Goal: Task Accomplishment & Management: Use online tool/utility

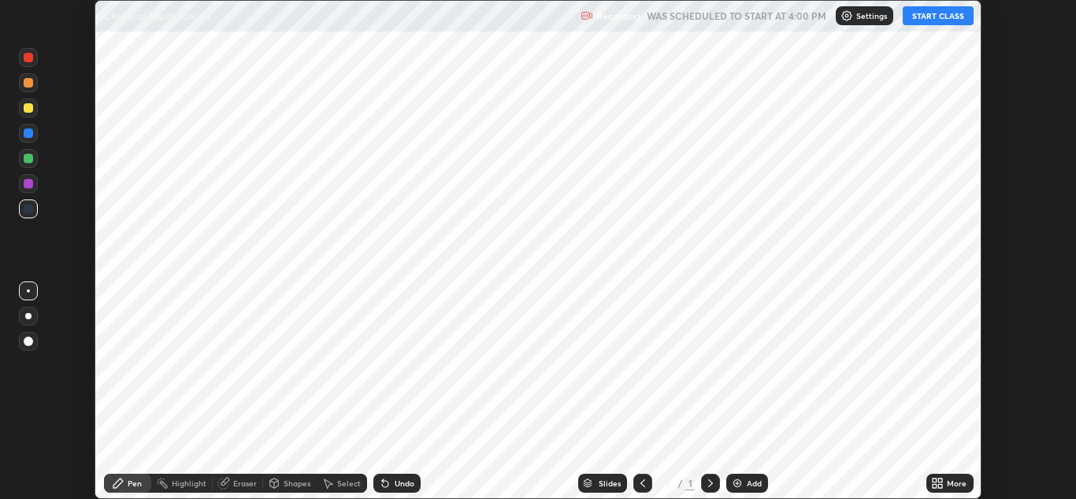
scroll to position [499, 1076]
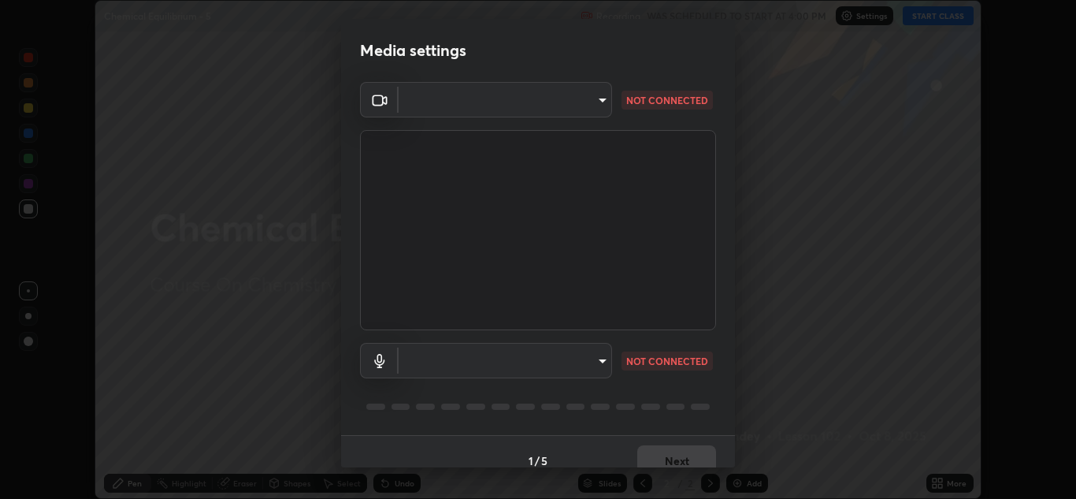
type input "b632b45ffd38abdd59198549972216b0b56846c9a96ca02d214ec0deae62491c"
type input "982100a44dc612433311f36baf8083c9f9f1ec29e260bdb0d307f25265b6b0ac"
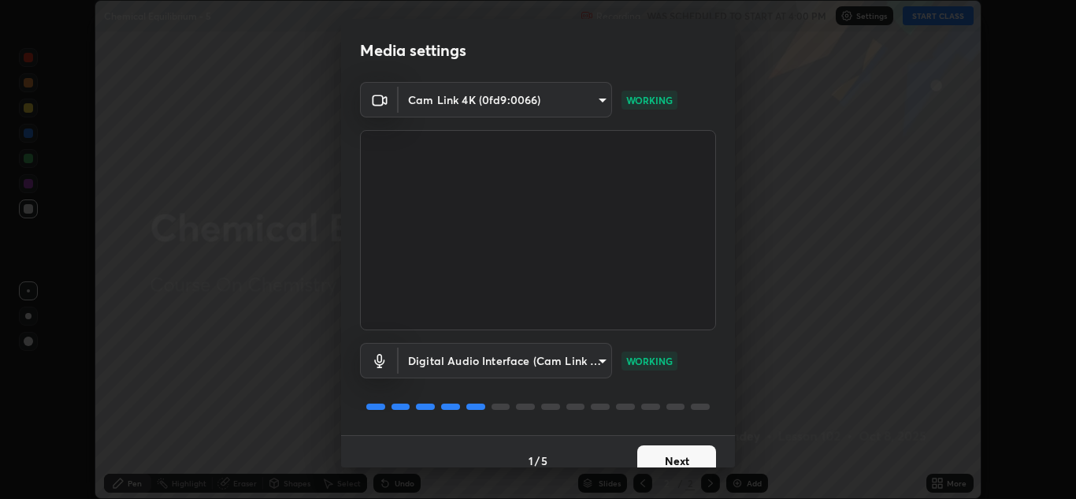
scroll to position [18, 0]
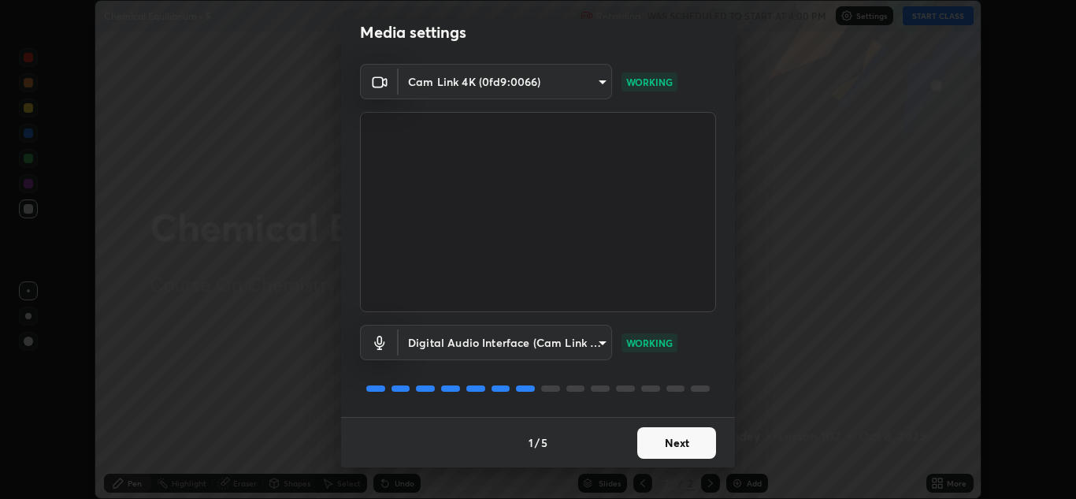
click at [669, 438] on button "Next" at bounding box center [676, 443] width 79 height 32
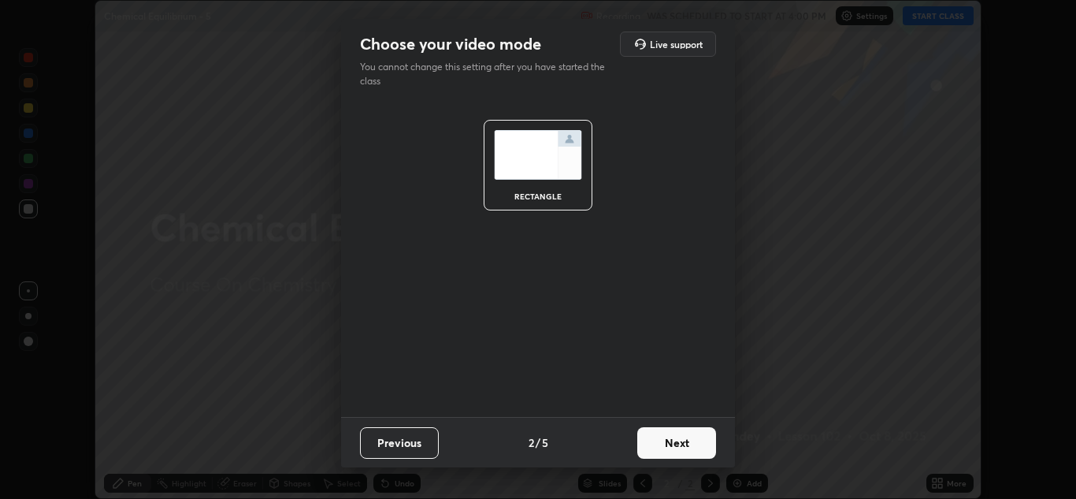
scroll to position [0, 0]
click at [667, 447] on button "Next" at bounding box center [676, 443] width 79 height 32
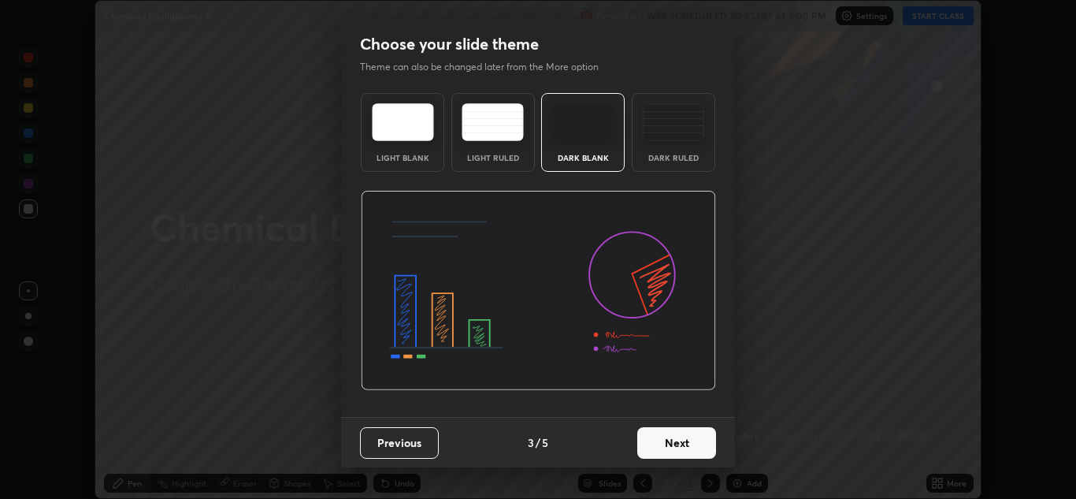
click at [670, 448] on button "Next" at bounding box center [676, 443] width 79 height 32
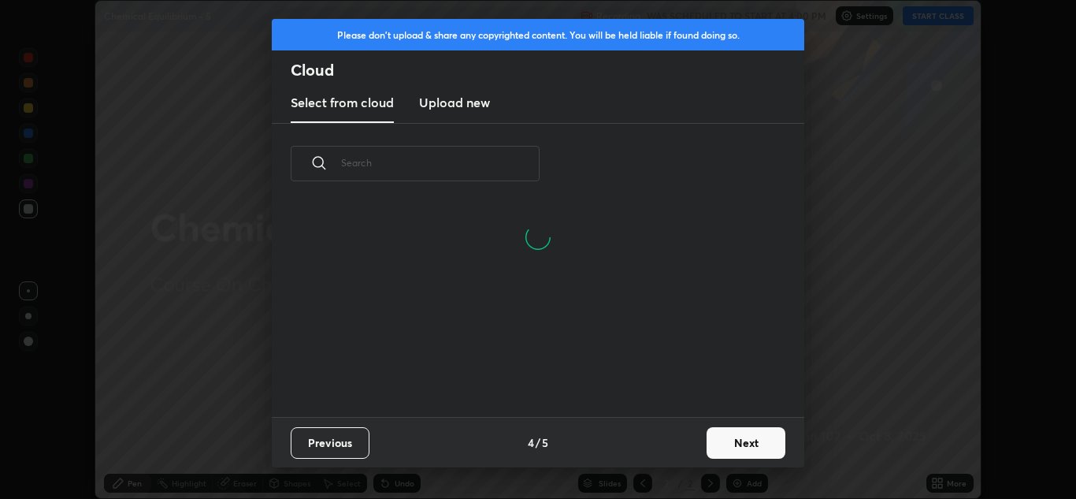
click at [718, 448] on button "Next" at bounding box center [746, 443] width 79 height 32
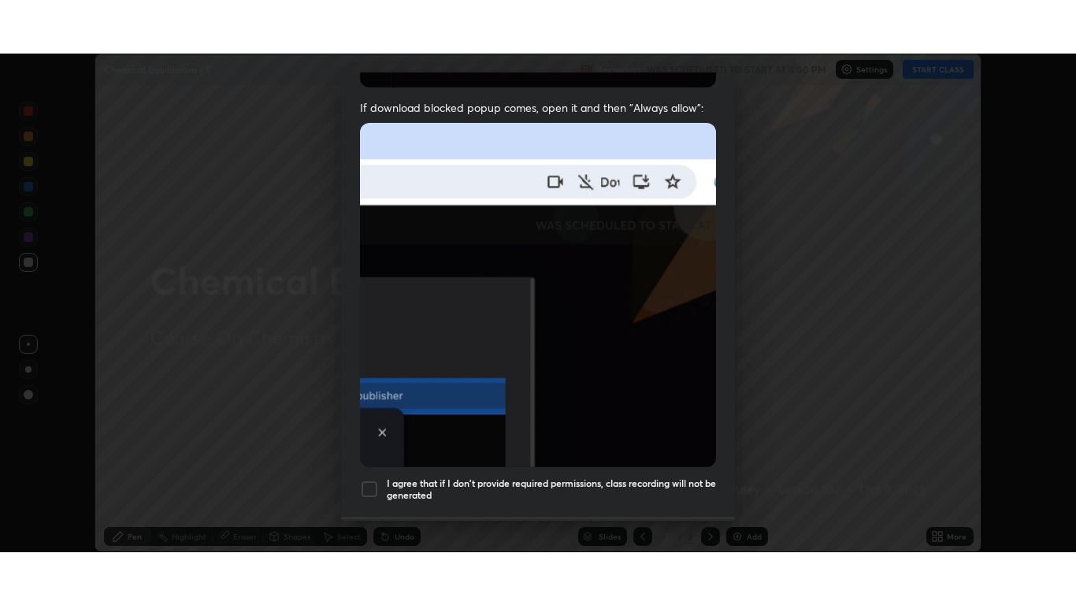
scroll to position [340, 0]
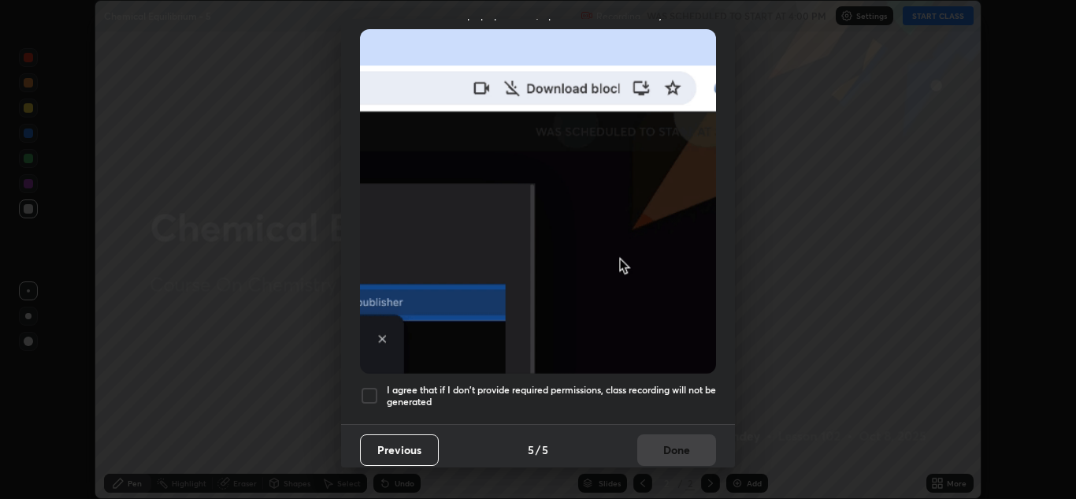
click at [670, 396] on h5 "I agree that if I don't provide required permissions, class recording will not …" at bounding box center [551, 396] width 329 height 24
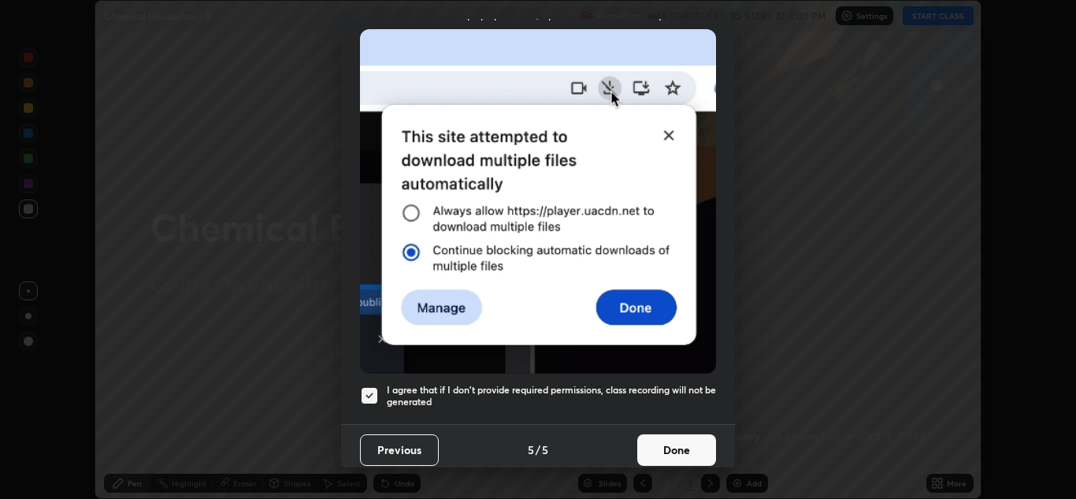
click at [680, 444] on button "Done" at bounding box center [676, 450] width 79 height 32
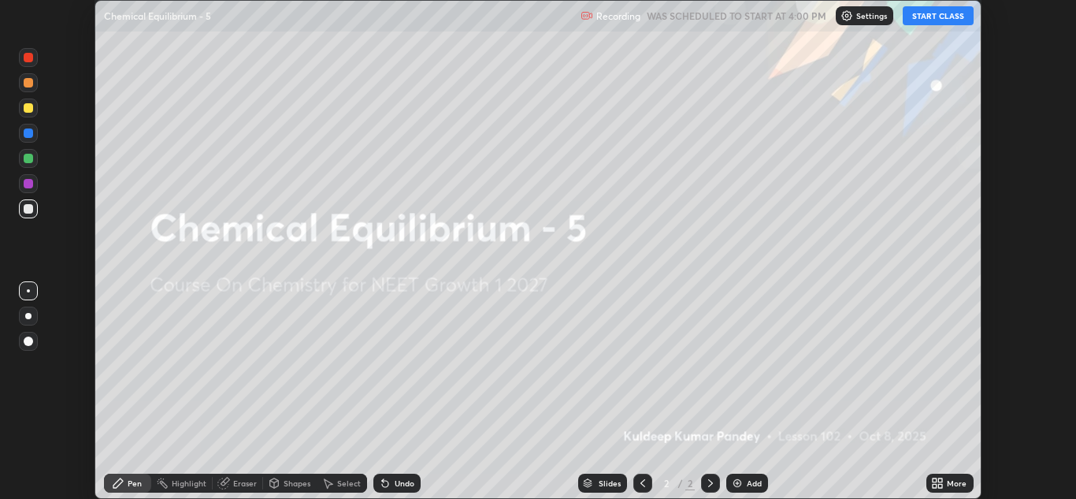
click at [949, 16] on button "START CLASS" at bounding box center [938, 15] width 71 height 19
click at [940, 18] on button "START CLASS" at bounding box center [938, 15] width 71 height 19
click at [955, 483] on div "More" at bounding box center [957, 483] width 20 height 8
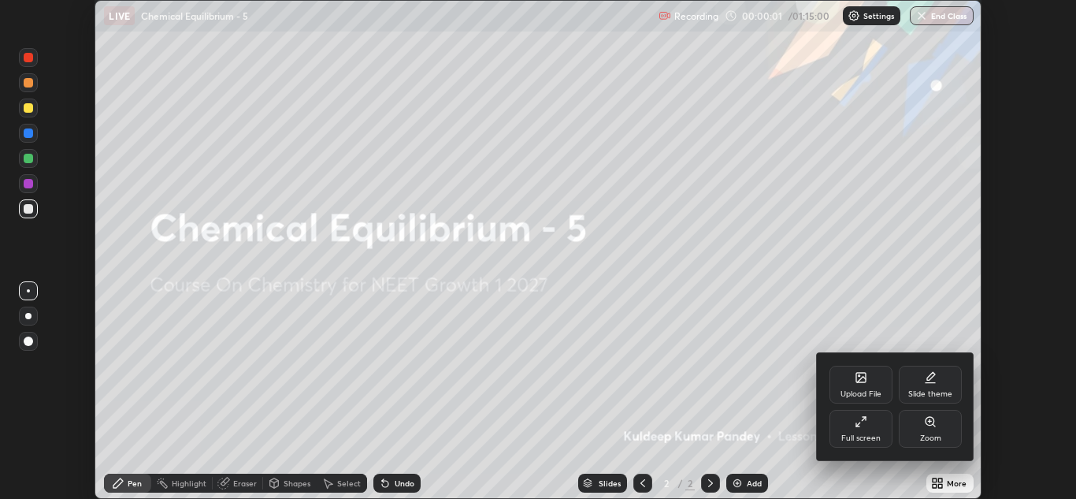
click at [860, 440] on div "Full screen" at bounding box center [860, 438] width 39 height 8
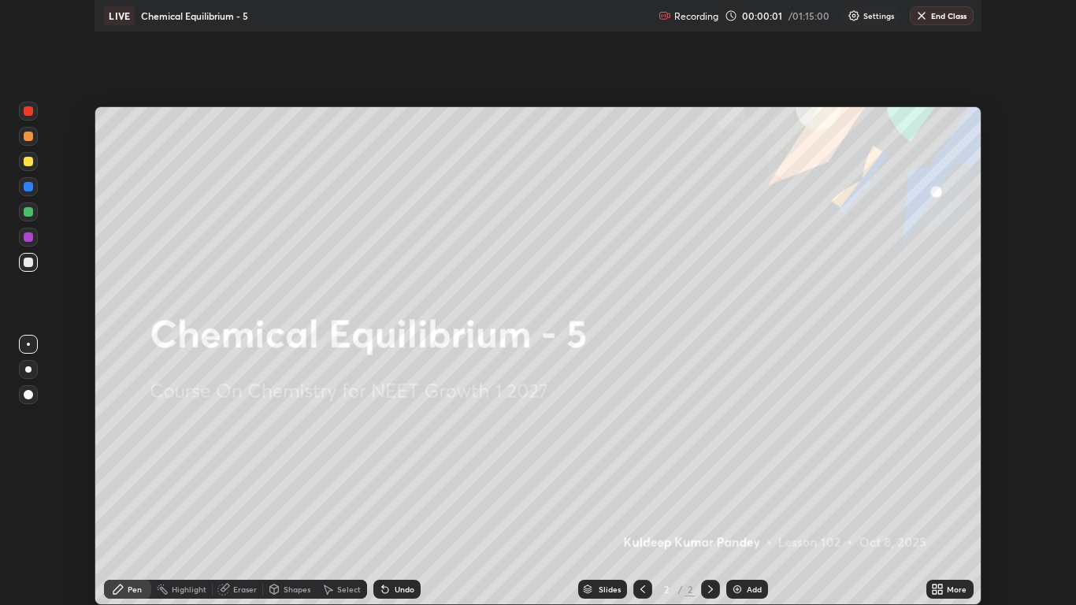
scroll to position [605, 1076]
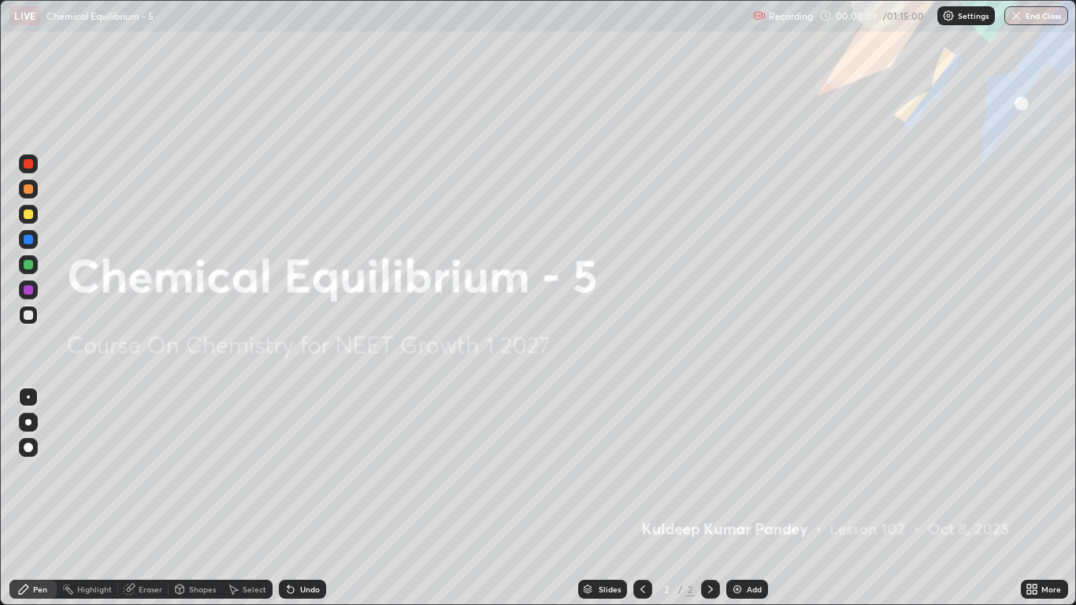
click at [710, 498] on icon at bounding box center [710, 589] width 13 height 13
click at [712, 498] on icon at bounding box center [710, 589] width 13 height 13
click at [710, 498] on icon at bounding box center [710, 589] width 13 height 13
click at [741, 498] on img at bounding box center [737, 589] width 13 height 13
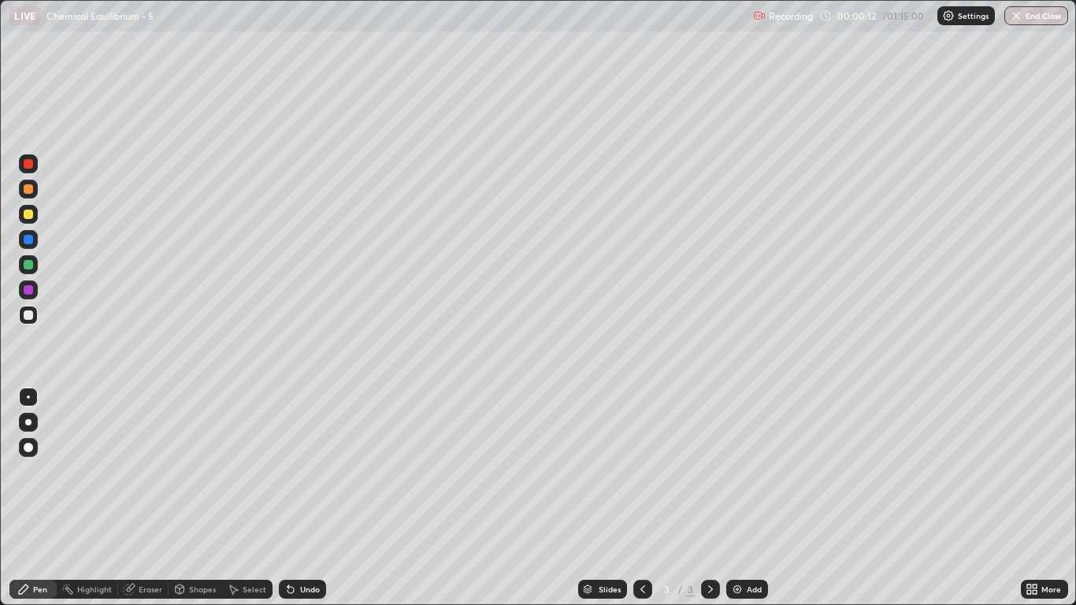
click at [737, 498] on img at bounding box center [737, 589] width 13 height 13
click at [738, 498] on img at bounding box center [737, 589] width 13 height 13
click at [741, 498] on img at bounding box center [737, 589] width 13 height 13
click at [44, 498] on div "Pen" at bounding box center [40, 589] width 14 height 8
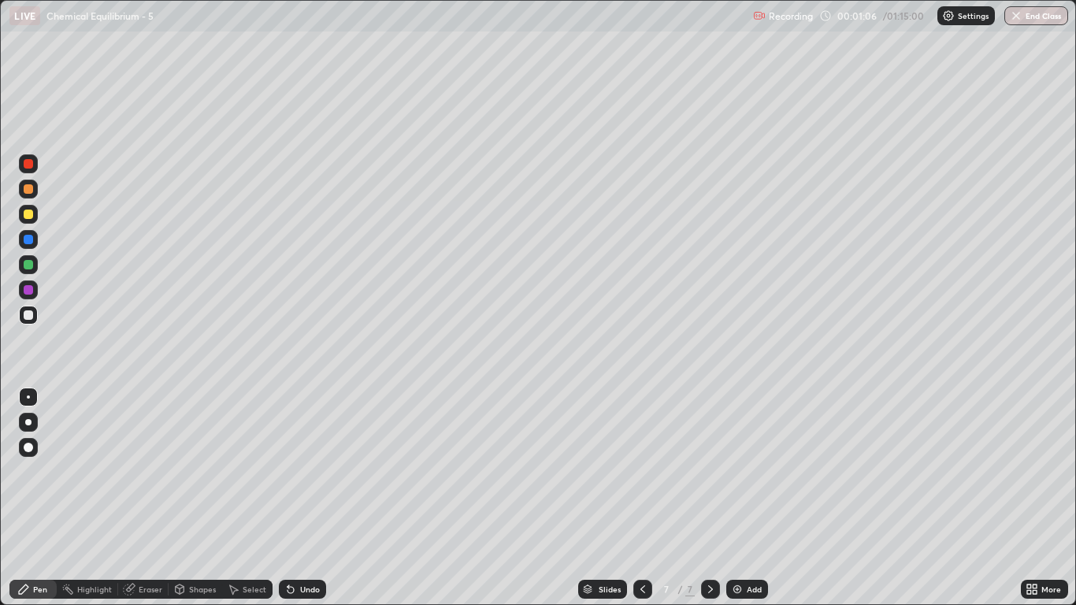
click at [26, 318] on div at bounding box center [28, 314] width 9 height 9
click at [28, 422] on div at bounding box center [28, 422] width 6 height 6
click at [712, 498] on icon at bounding box center [710, 589] width 13 height 13
click at [741, 498] on img at bounding box center [737, 589] width 13 height 13
click at [643, 498] on icon at bounding box center [643, 589] width 13 height 13
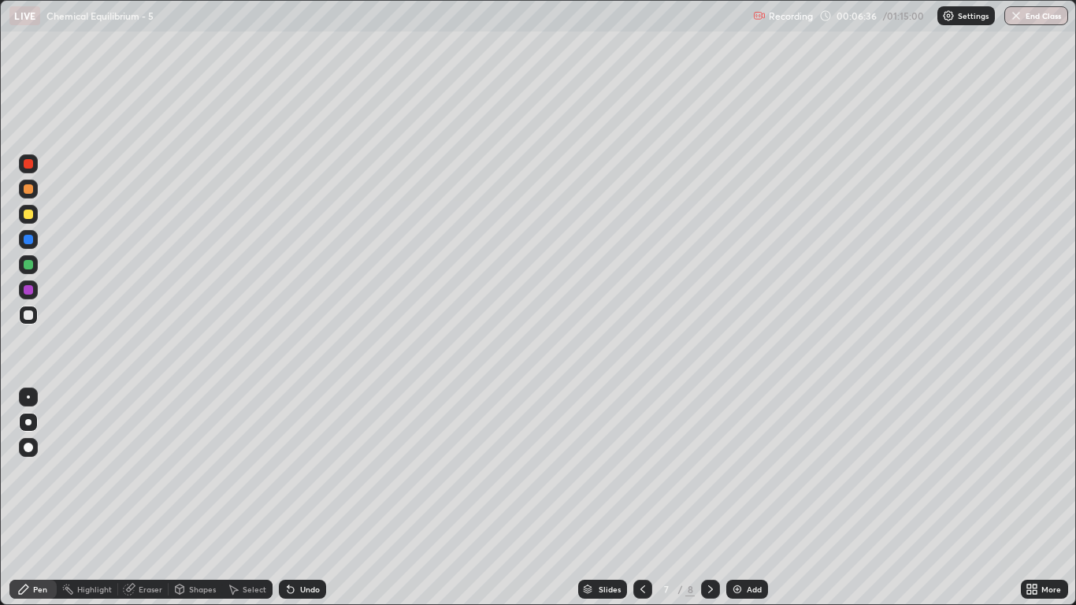
click at [710, 498] on icon at bounding box center [710, 589] width 13 height 13
click at [640, 498] on icon at bounding box center [643, 589] width 13 height 13
click at [715, 498] on div at bounding box center [710, 589] width 19 height 19
click at [709, 498] on icon at bounding box center [710, 589] width 13 height 13
click at [710, 498] on icon at bounding box center [710, 589] width 13 height 13
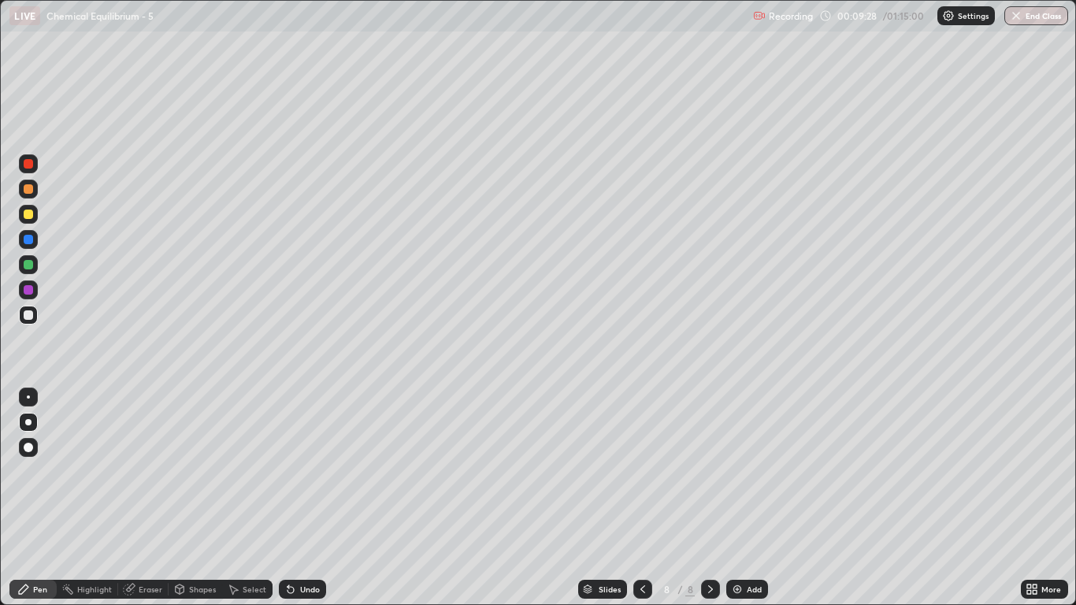
click at [733, 498] on img at bounding box center [737, 589] width 13 height 13
click at [143, 498] on div "Eraser" at bounding box center [151, 589] width 24 height 8
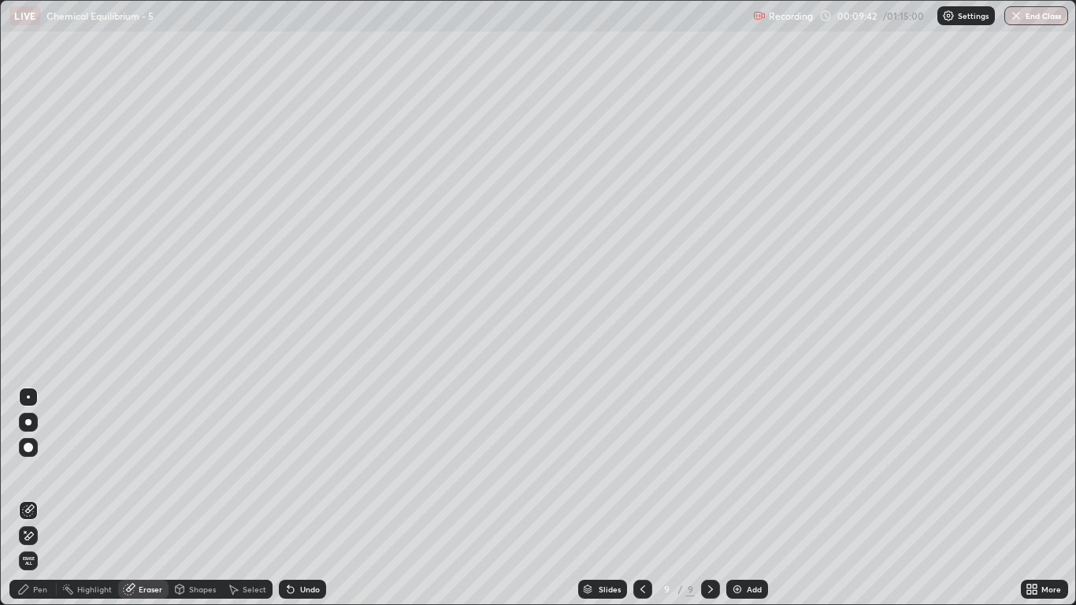
click at [49, 498] on div "Pen" at bounding box center [32, 589] width 47 height 19
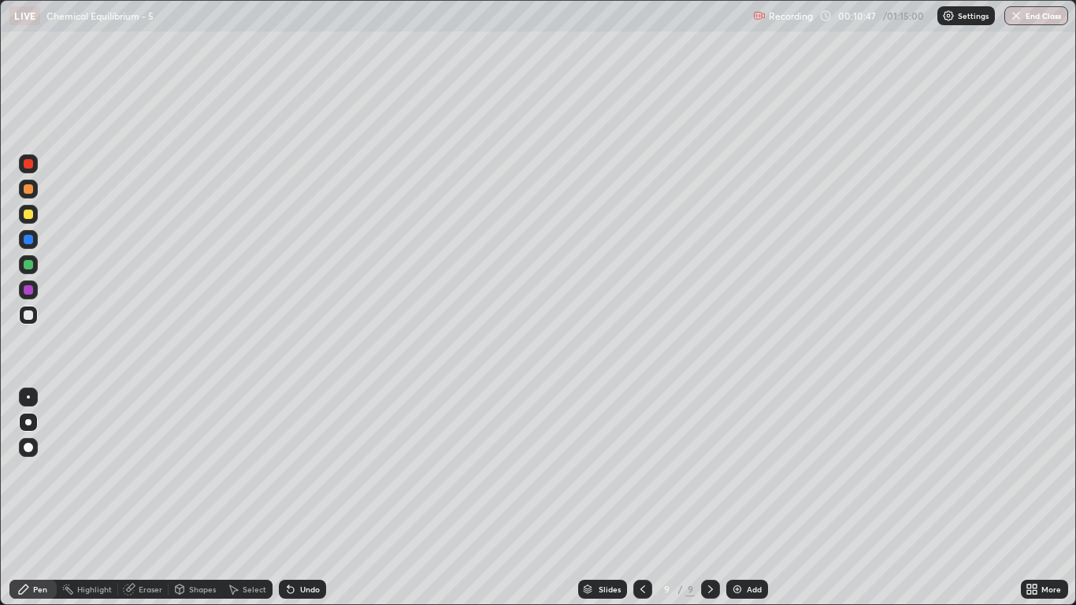
click at [29, 315] on div at bounding box center [28, 314] width 9 height 9
click at [145, 498] on div "Eraser" at bounding box center [151, 589] width 24 height 8
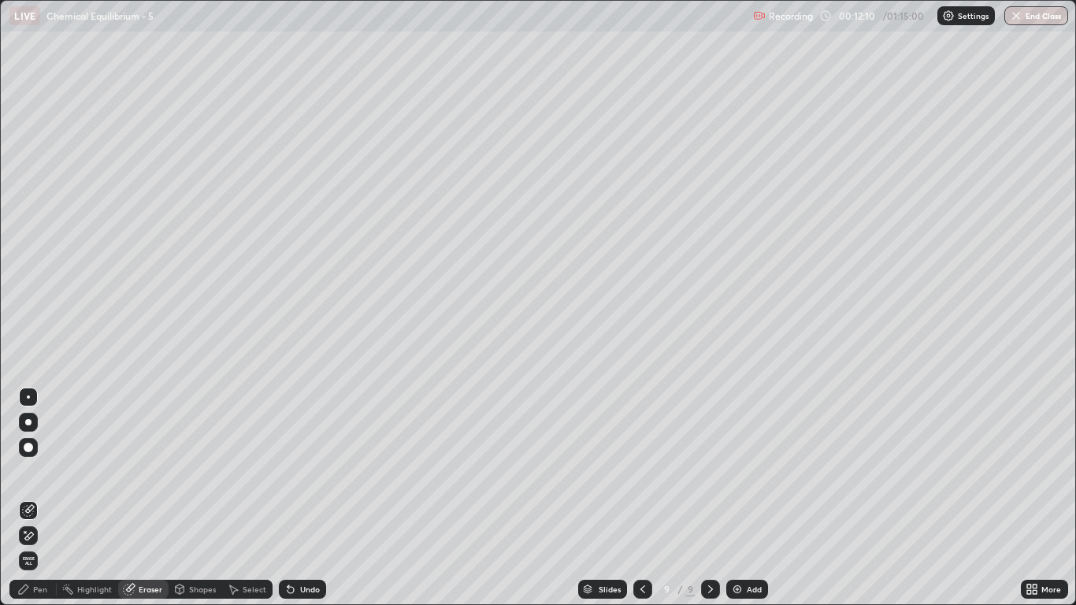
click at [46, 498] on div "Pen" at bounding box center [40, 589] width 14 height 8
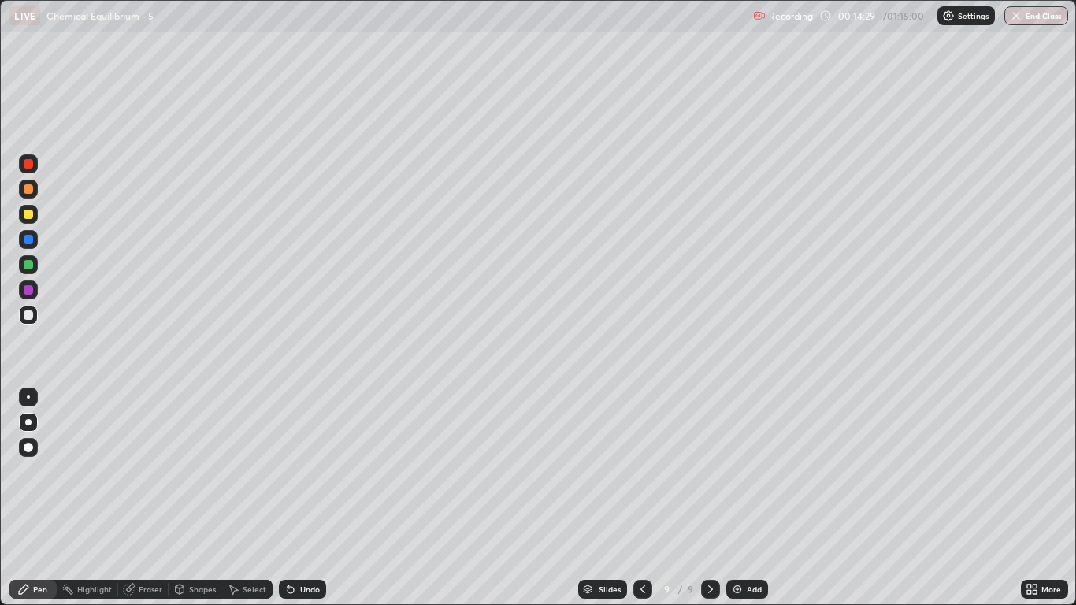
click at [710, 498] on icon at bounding box center [710, 589] width 5 height 8
click at [151, 498] on div "Eraser" at bounding box center [151, 589] width 24 height 8
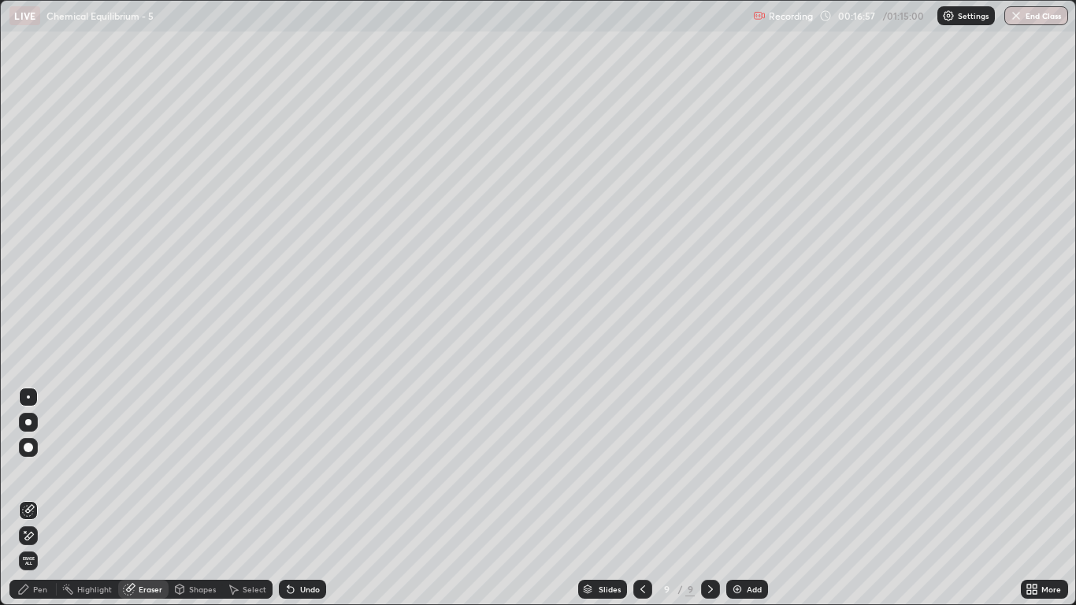
click at [147, 498] on div "Eraser" at bounding box center [151, 589] width 24 height 8
click at [44, 498] on div "Pen" at bounding box center [40, 589] width 14 height 8
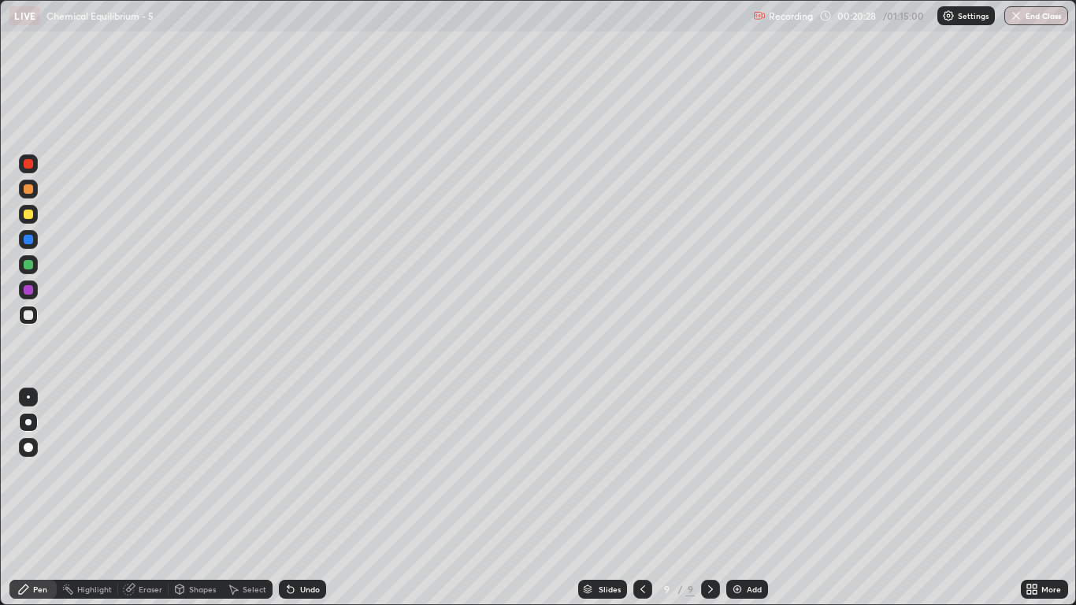
click at [710, 498] on icon at bounding box center [710, 589] width 13 height 13
click at [741, 498] on img at bounding box center [737, 589] width 13 height 13
click at [153, 498] on div "Eraser" at bounding box center [151, 589] width 24 height 8
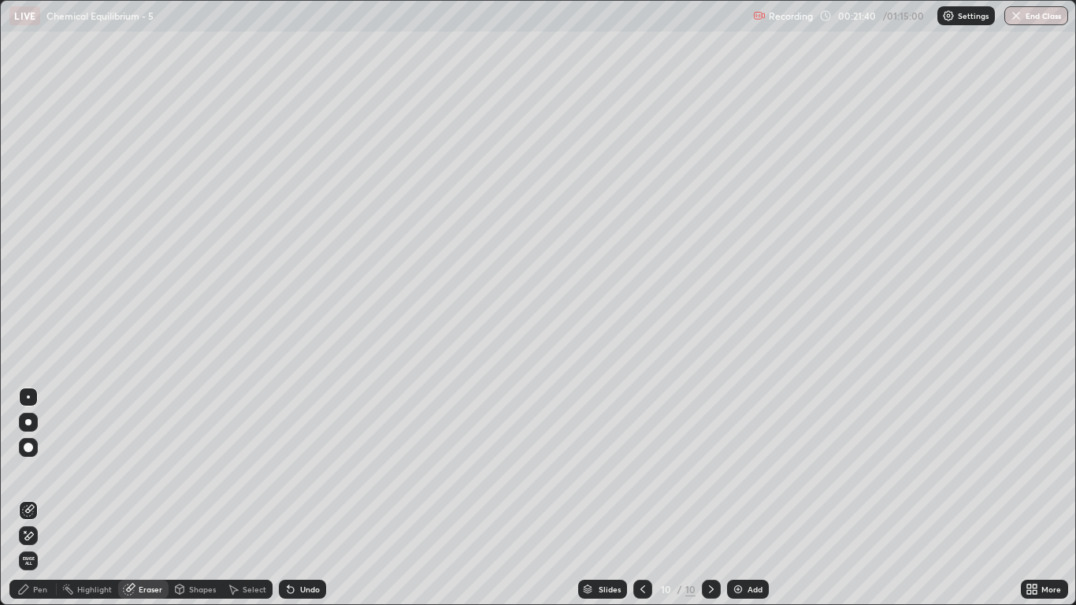
click at [40, 498] on div "Pen" at bounding box center [40, 589] width 14 height 8
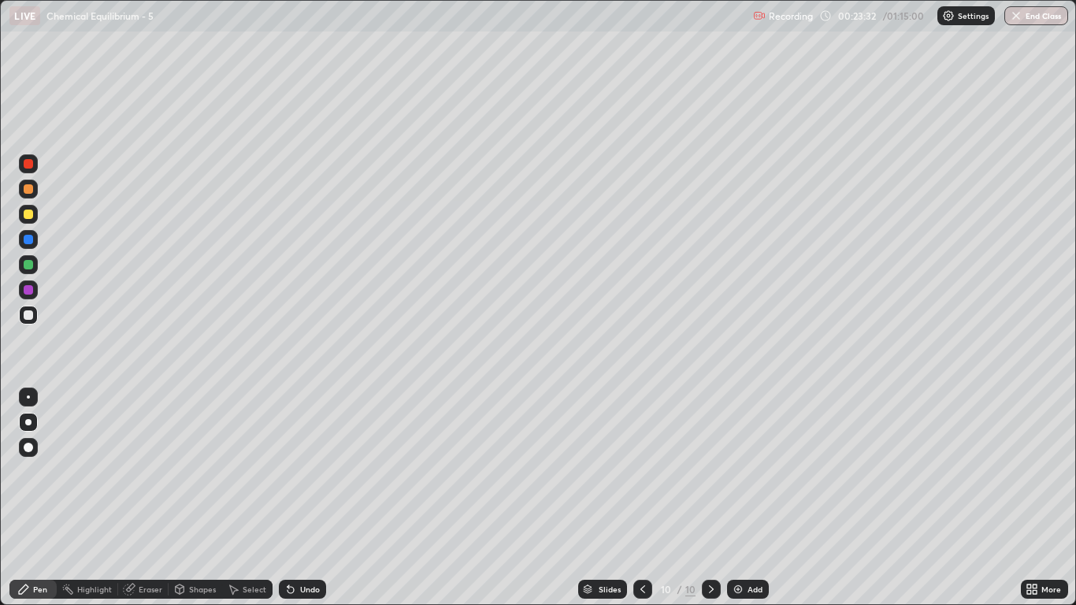
click at [641, 498] on icon at bounding box center [643, 589] width 13 height 13
click at [716, 498] on icon at bounding box center [711, 589] width 13 height 13
click at [707, 498] on icon at bounding box center [711, 589] width 13 height 13
click at [738, 498] on img at bounding box center [738, 589] width 13 height 13
click at [641, 498] on icon at bounding box center [643, 589] width 13 height 13
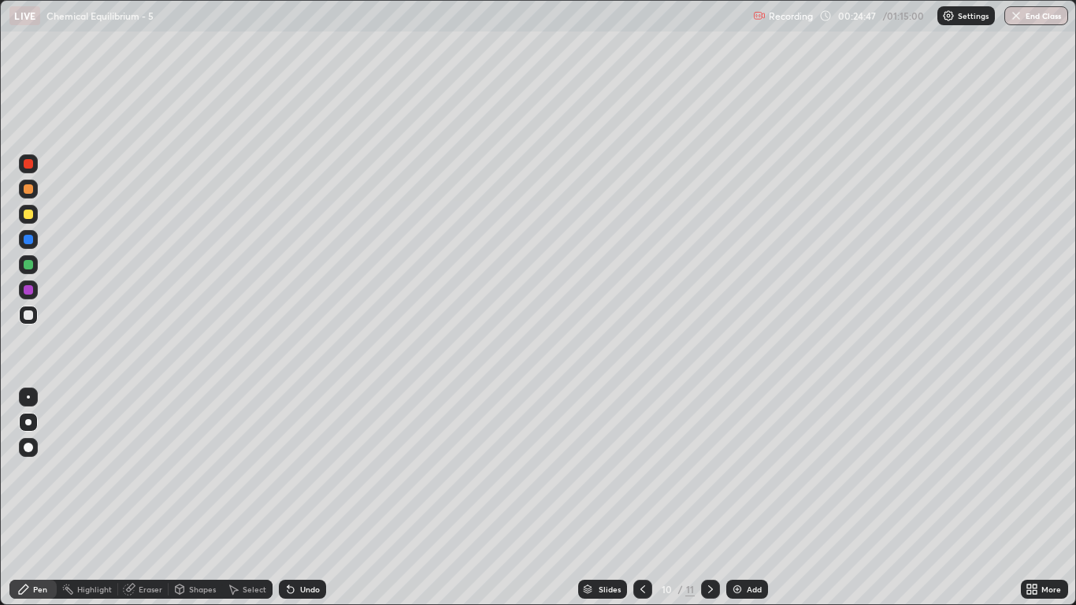
click at [143, 498] on div "Eraser" at bounding box center [151, 589] width 24 height 8
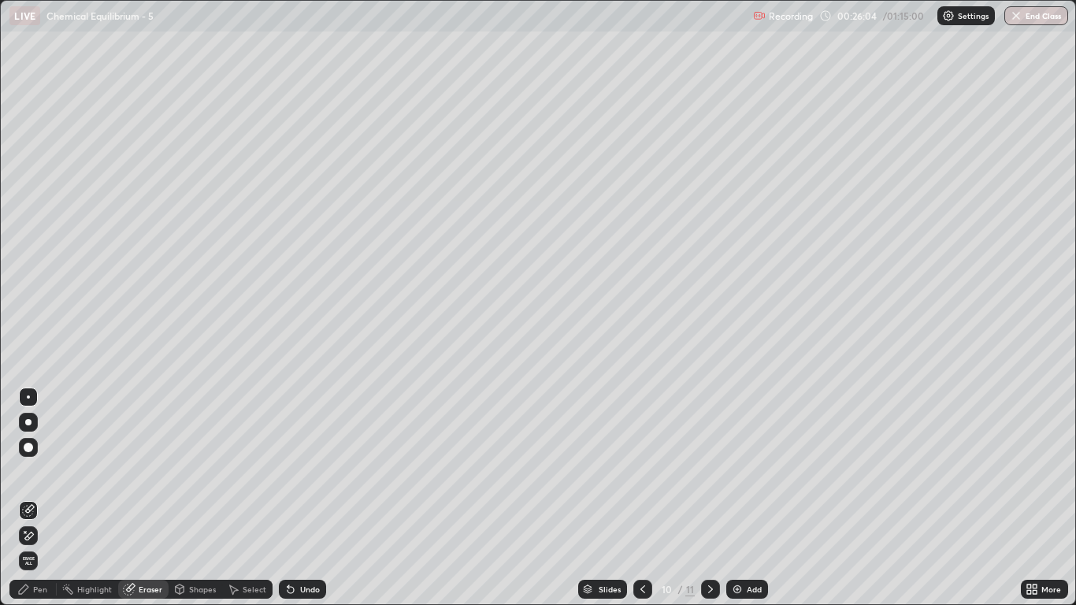
click at [712, 498] on icon at bounding box center [710, 589] width 13 height 13
click at [46, 498] on div "Pen" at bounding box center [40, 589] width 14 height 8
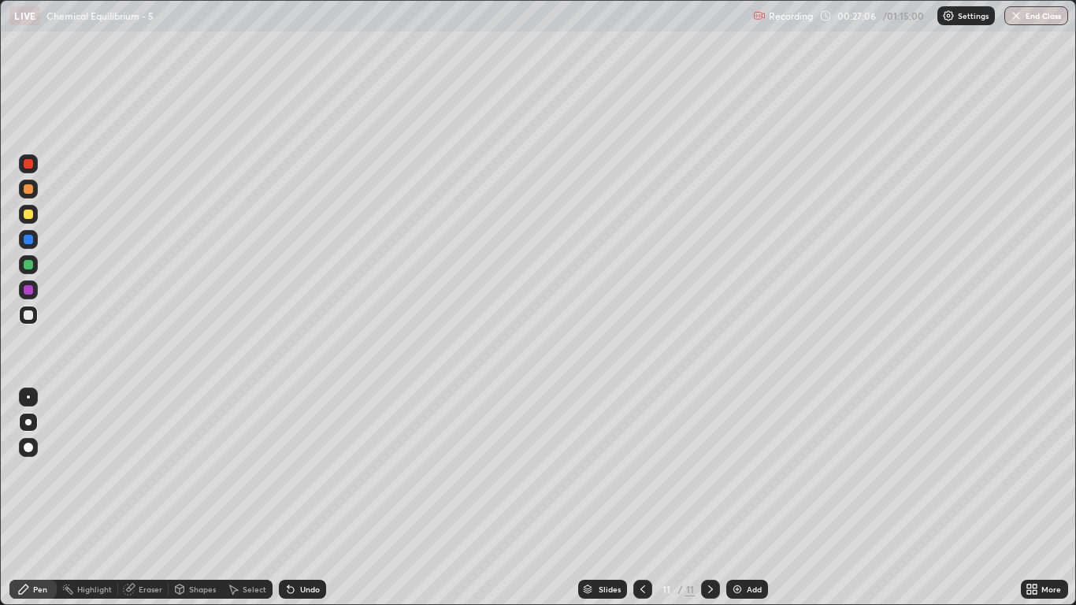
click at [643, 498] on icon at bounding box center [643, 589] width 13 height 13
click at [710, 498] on icon at bounding box center [710, 589] width 13 height 13
click at [642, 498] on icon at bounding box center [643, 589] width 13 height 13
click at [710, 498] on icon at bounding box center [710, 589] width 5 height 8
click at [709, 498] on icon at bounding box center [710, 589] width 13 height 13
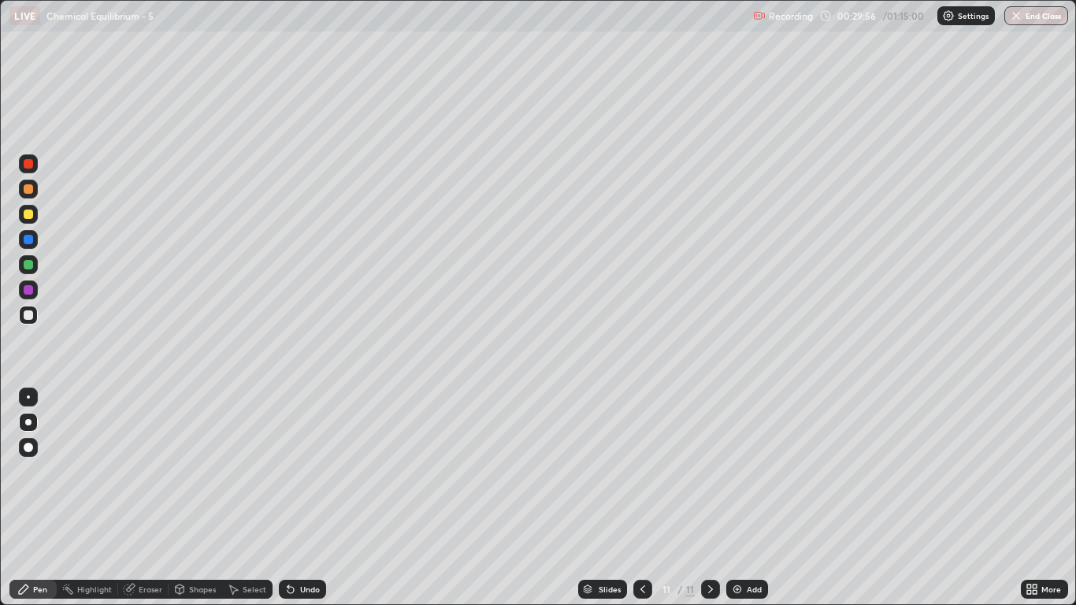
click at [739, 498] on img at bounding box center [737, 589] width 13 height 13
click at [35, 222] on div at bounding box center [28, 214] width 19 height 19
click at [711, 498] on icon at bounding box center [710, 589] width 5 height 8
click at [735, 498] on div "Add" at bounding box center [747, 589] width 42 height 19
click at [643, 498] on div at bounding box center [642, 589] width 19 height 19
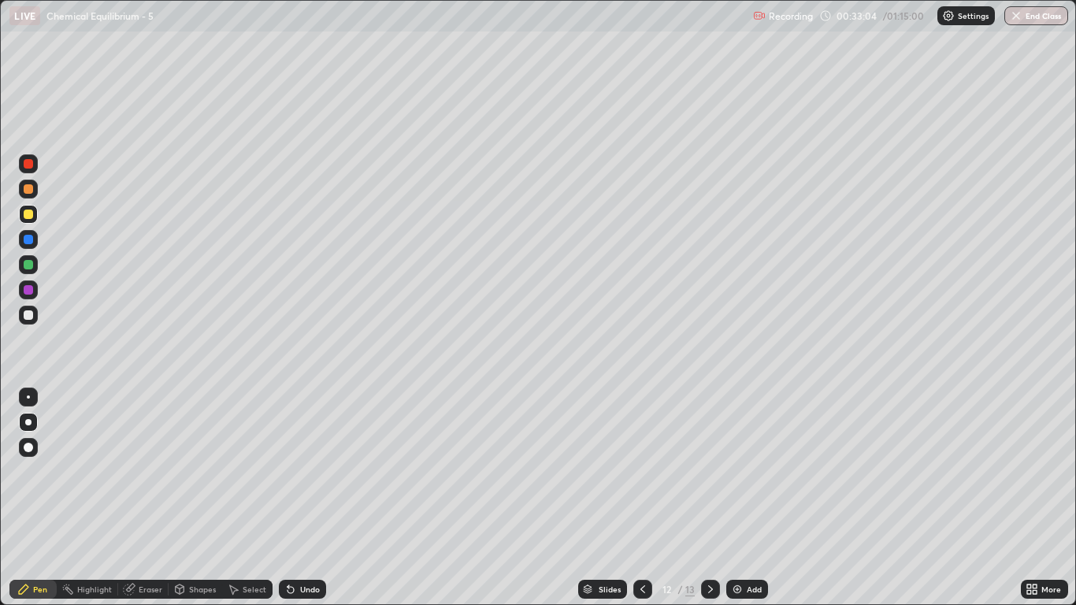
click at [711, 498] on icon at bounding box center [710, 589] width 13 height 13
click at [643, 498] on div at bounding box center [642, 589] width 19 height 19
click at [701, 498] on div at bounding box center [710, 589] width 19 height 19
click at [641, 498] on icon at bounding box center [643, 589] width 5 height 8
click at [709, 498] on div at bounding box center [710, 589] width 19 height 19
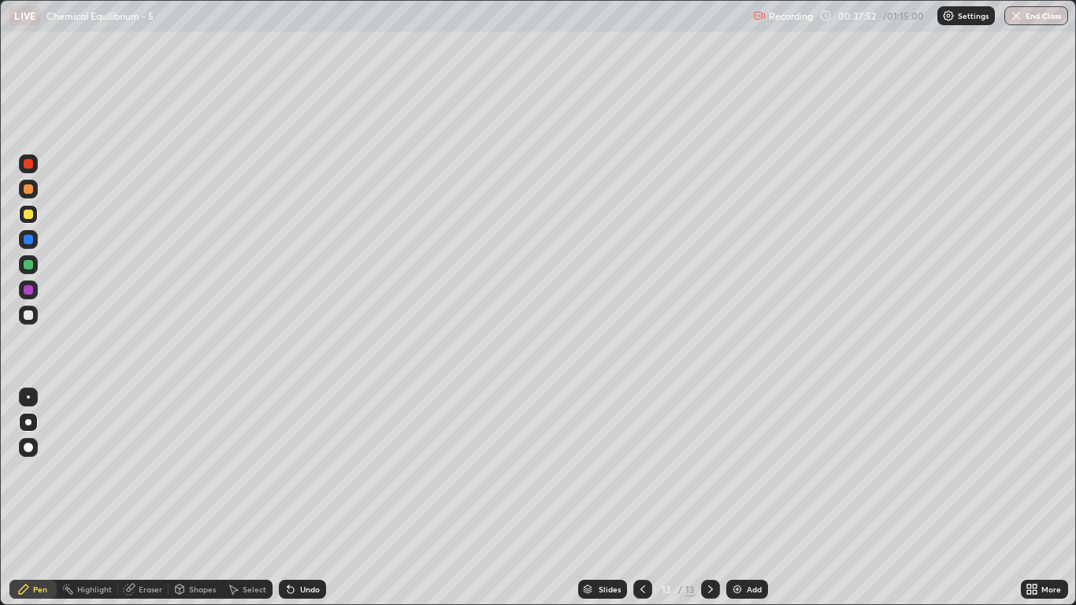
click at [710, 498] on icon at bounding box center [710, 589] width 13 height 13
click at [737, 498] on img at bounding box center [737, 589] width 13 height 13
click at [152, 498] on div "Eraser" at bounding box center [151, 589] width 24 height 8
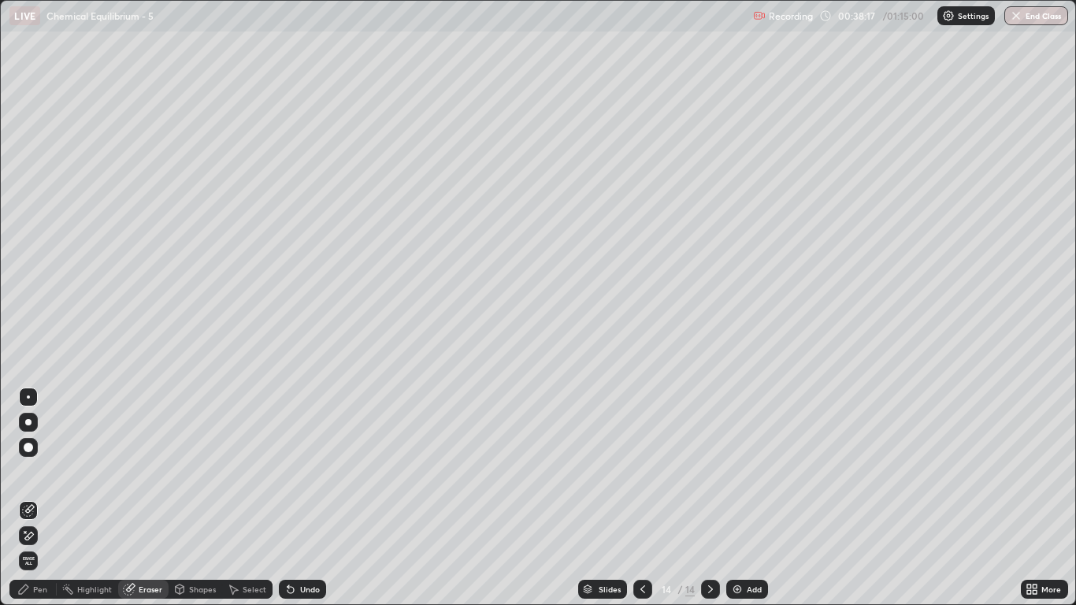
click at [41, 498] on div "Pen" at bounding box center [40, 589] width 14 height 8
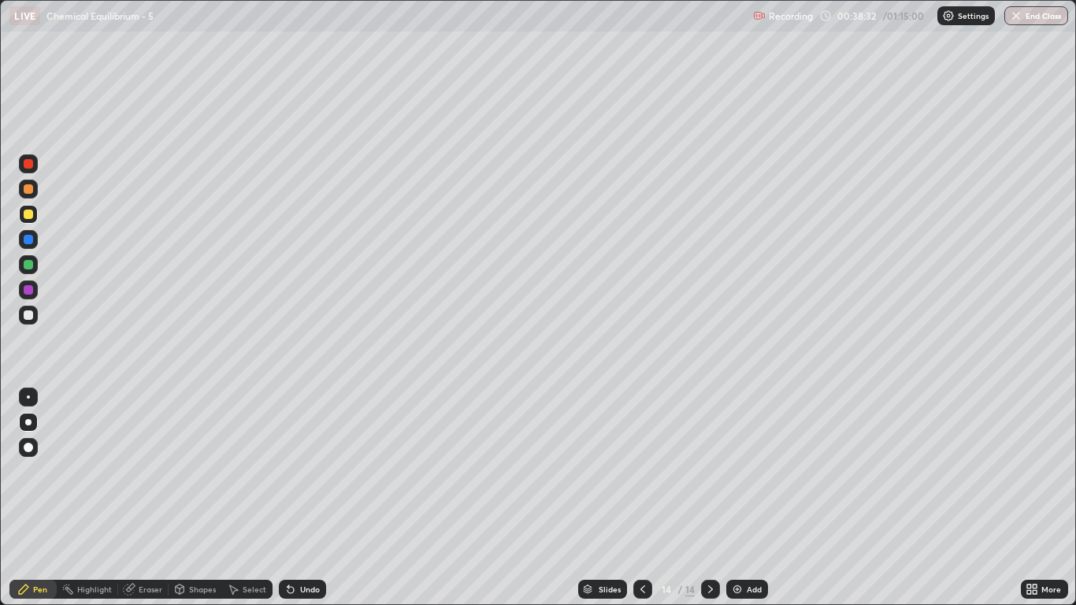
click at [150, 498] on div "Eraser" at bounding box center [151, 589] width 24 height 8
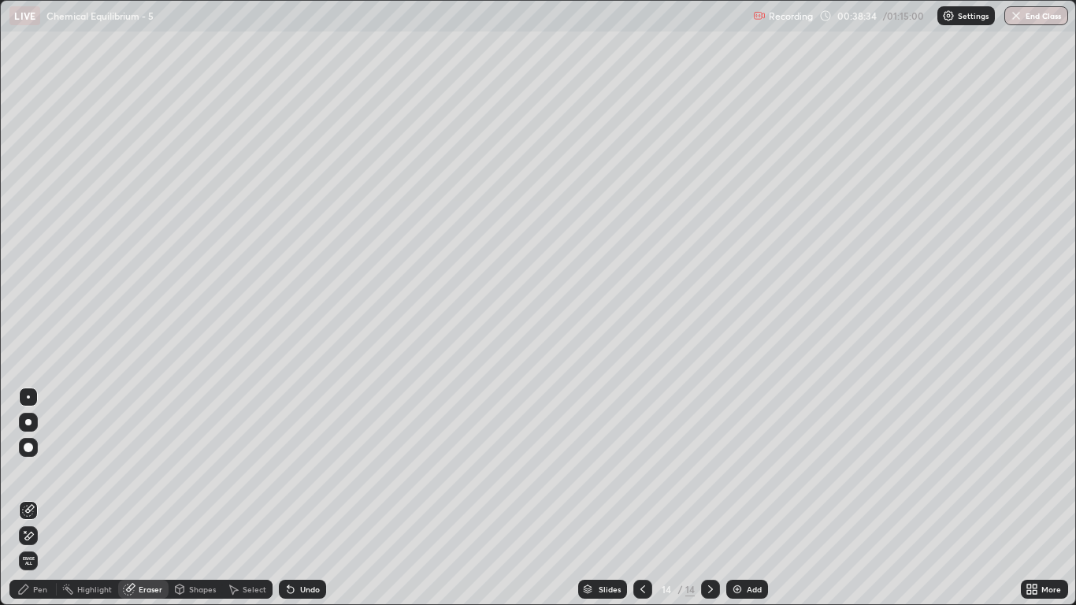
click at [41, 498] on div "Pen" at bounding box center [32, 589] width 47 height 19
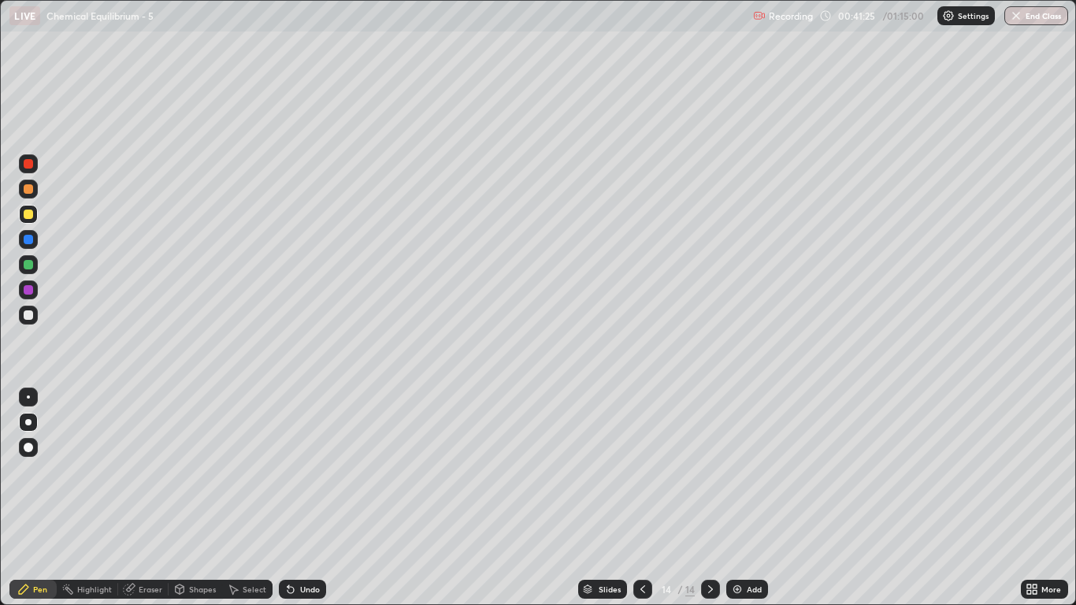
click at [710, 498] on icon at bounding box center [710, 589] width 13 height 13
click at [737, 498] on img at bounding box center [737, 589] width 13 height 13
click at [642, 498] on icon at bounding box center [643, 589] width 13 height 13
click at [712, 498] on div at bounding box center [710, 589] width 19 height 19
click at [708, 498] on icon at bounding box center [710, 589] width 13 height 13
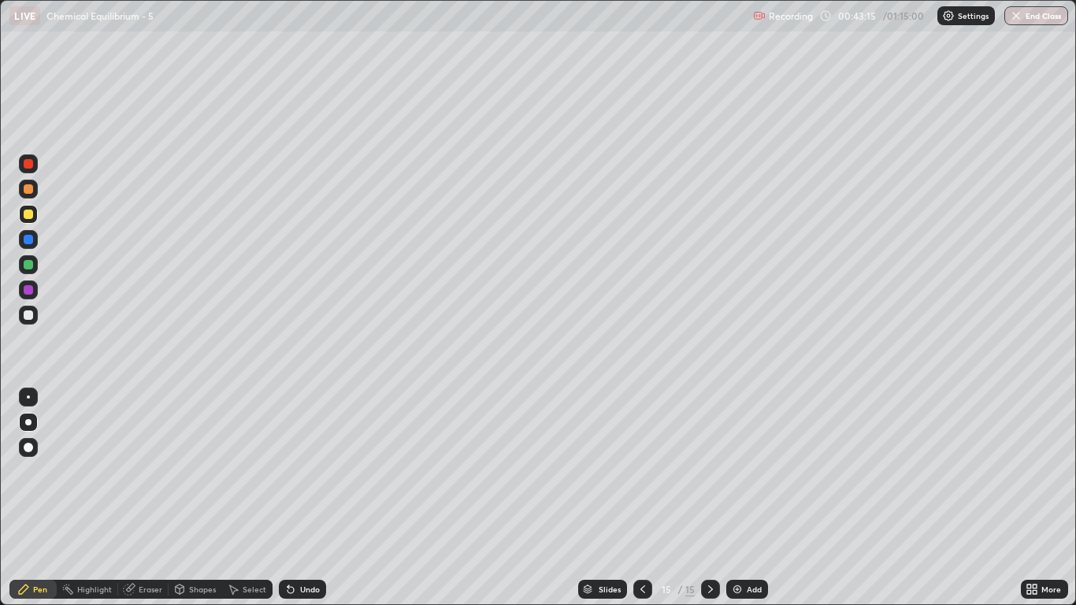
click at [737, 498] on img at bounding box center [737, 589] width 13 height 13
click at [642, 498] on div at bounding box center [642, 589] width 19 height 19
click at [711, 498] on icon at bounding box center [710, 589] width 13 height 13
click at [150, 498] on div "Eraser" at bounding box center [151, 589] width 24 height 8
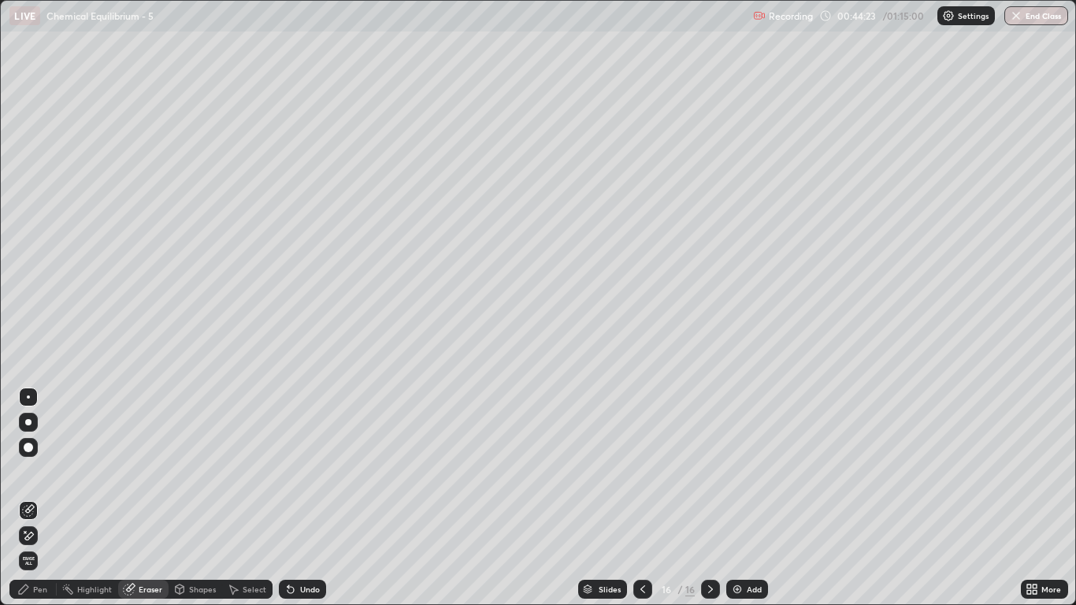
click at [46, 498] on div "Pen" at bounding box center [40, 589] width 14 height 8
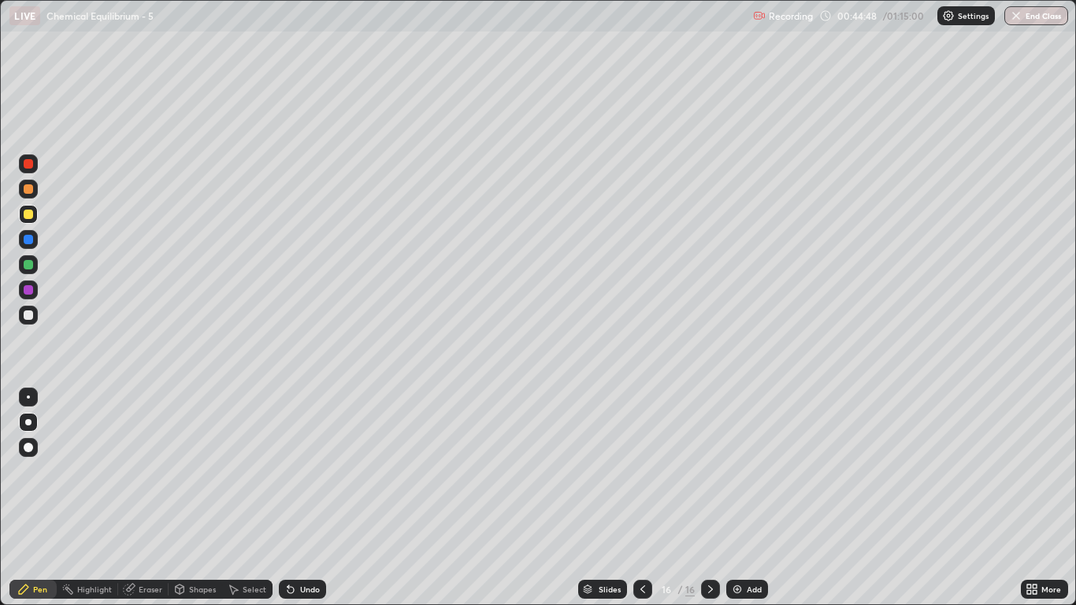
click at [644, 498] on icon at bounding box center [643, 589] width 5 height 8
click at [644, 498] on icon at bounding box center [643, 589] width 13 height 13
click at [707, 498] on icon at bounding box center [710, 589] width 13 height 13
click at [710, 498] on icon at bounding box center [710, 589] width 13 height 13
click at [737, 498] on img at bounding box center [737, 589] width 13 height 13
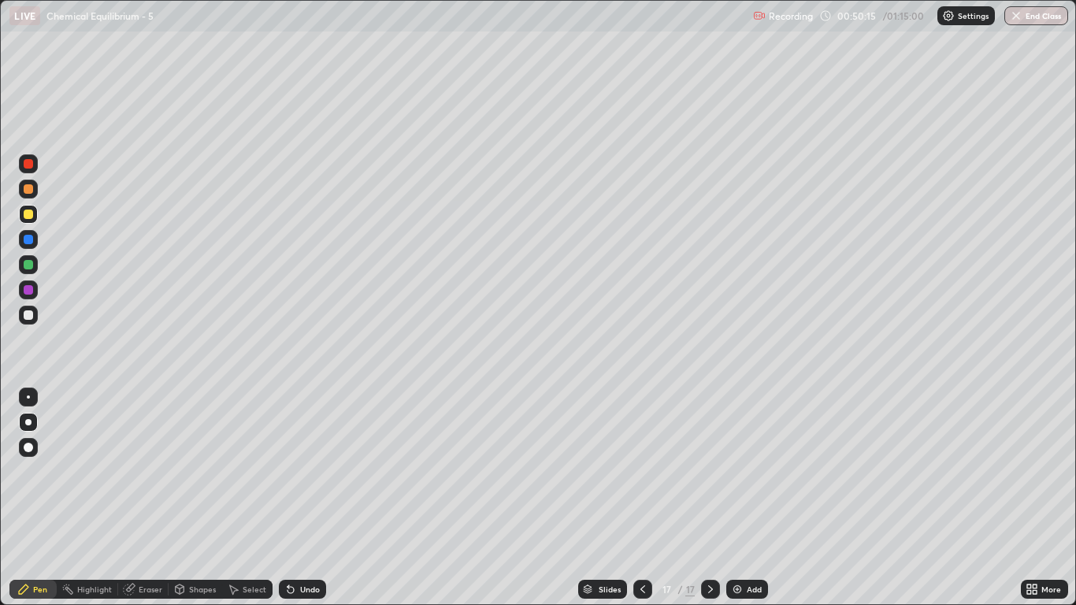
click at [738, 498] on img at bounding box center [737, 589] width 13 height 13
click at [639, 498] on div at bounding box center [642, 589] width 19 height 19
click at [641, 498] on icon at bounding box center [643, 589] width 5 height 8
click at [702, 498] on div at bounding box center [710, 589] width 19 height 19
click at [711, 498] on icon at bounding box center [710, 589] width 5 height 8
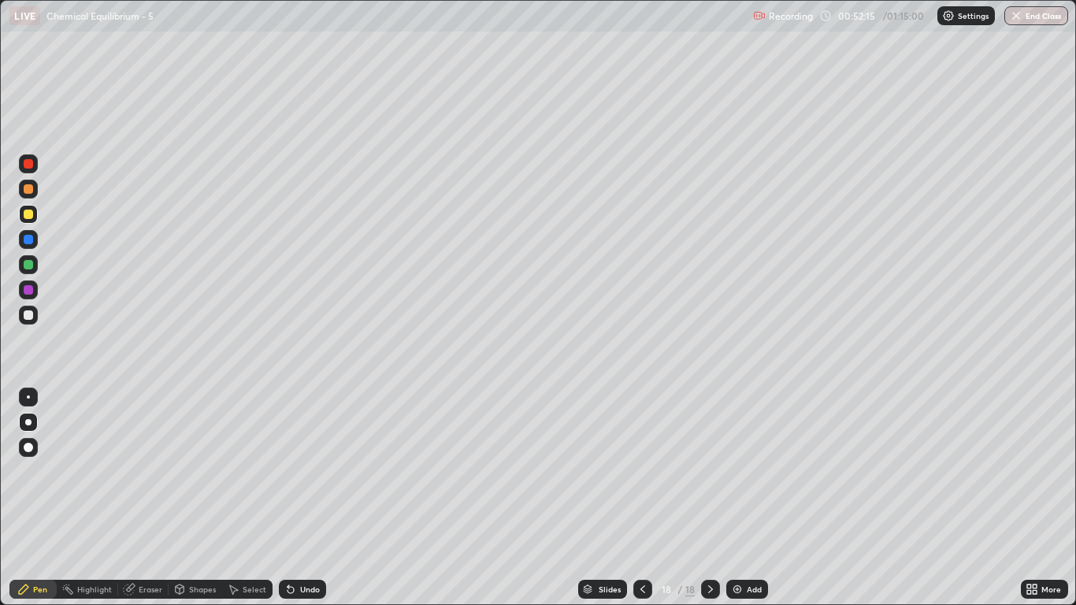
click at [711, 498] on icon at bounding box center [710, 589] width 13 height 13
click at [736, 498] on div "Add" at bounding box center [747, 589] width 42 height 19
click at [147, 498] on div "Eraser" at bounding box center [151, 589] width 24 height 8
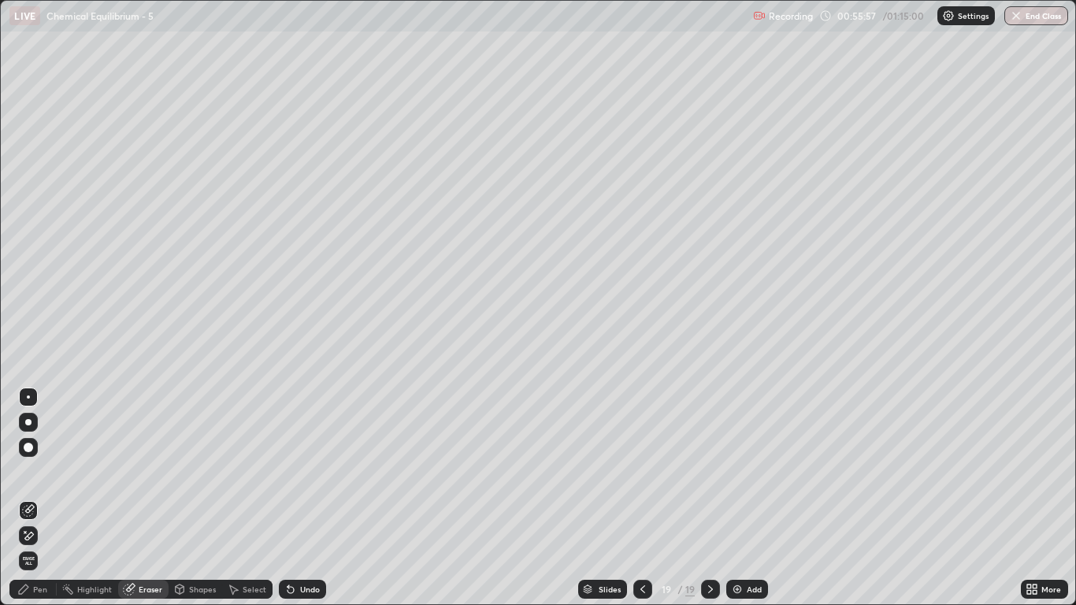
click at [42, 498] on div "Pen" at bounding box center [32, 589] width 47 height 19
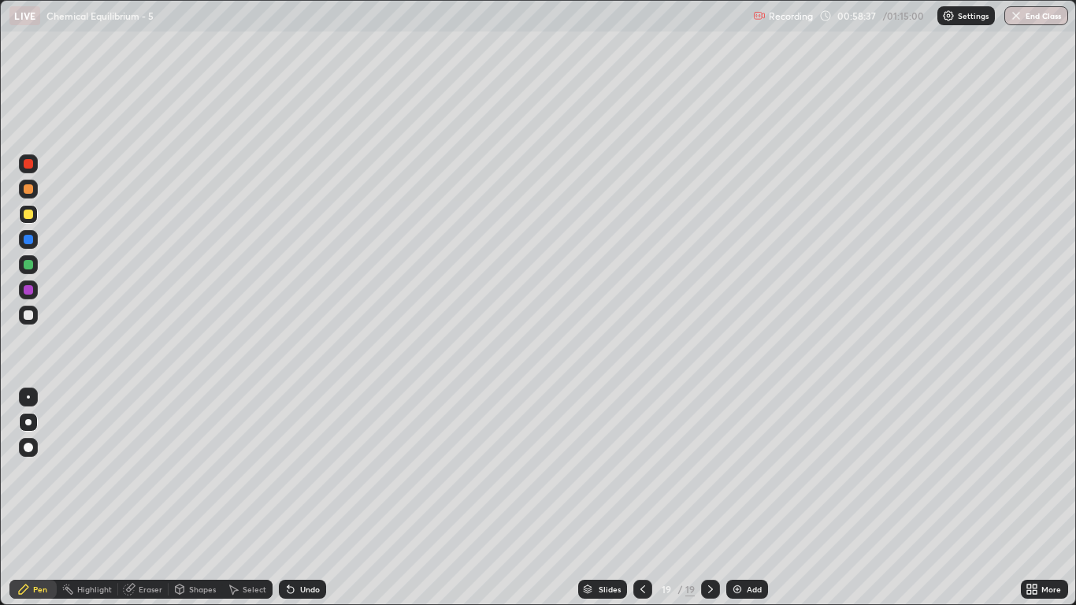
click at [740, 498] on img at bounding box center [737, 589] width 13 height 13
click at [153, 498] on div "Eraser" at bounding box center [151, 589] width 24 height 8
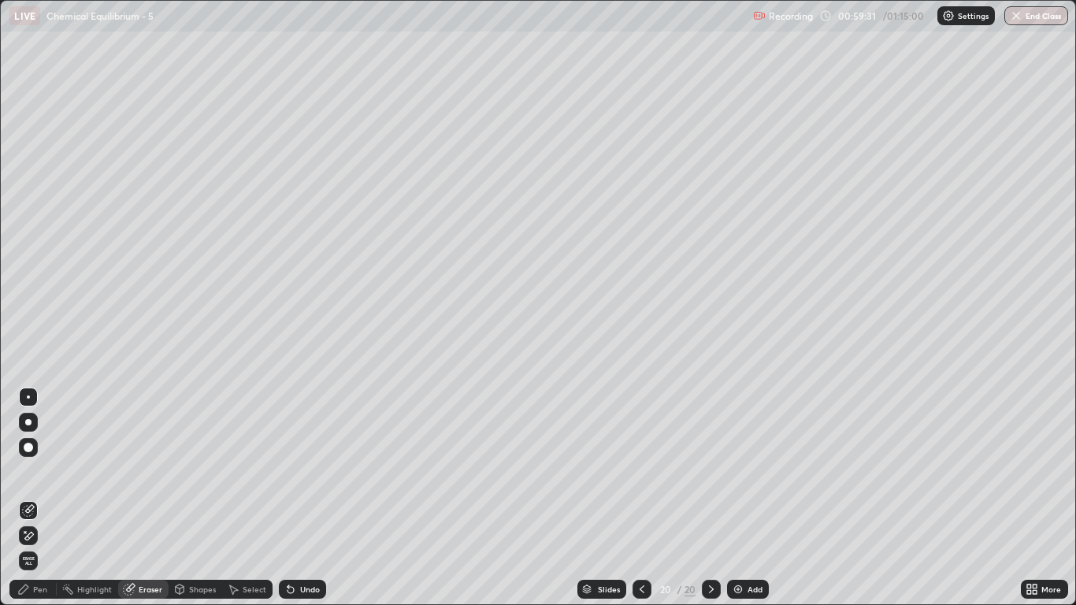
click at [42, 498] on div "Pen" at bounding box center [32, 589] width 47 height 19
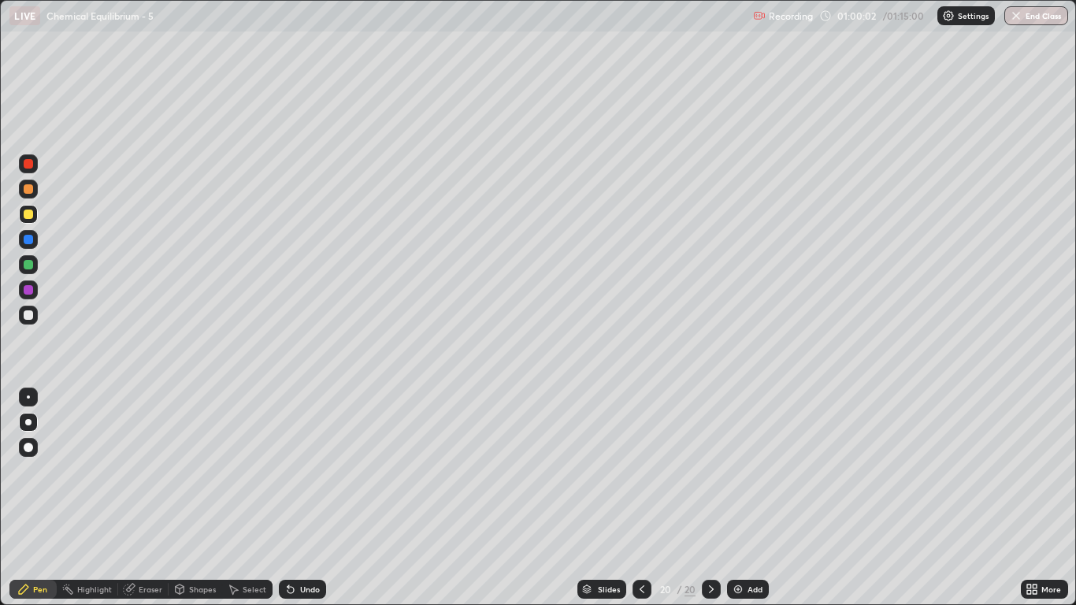
click at [148, 498] on div "Eraser" at bounding box center [151, 589] width 24 height 8
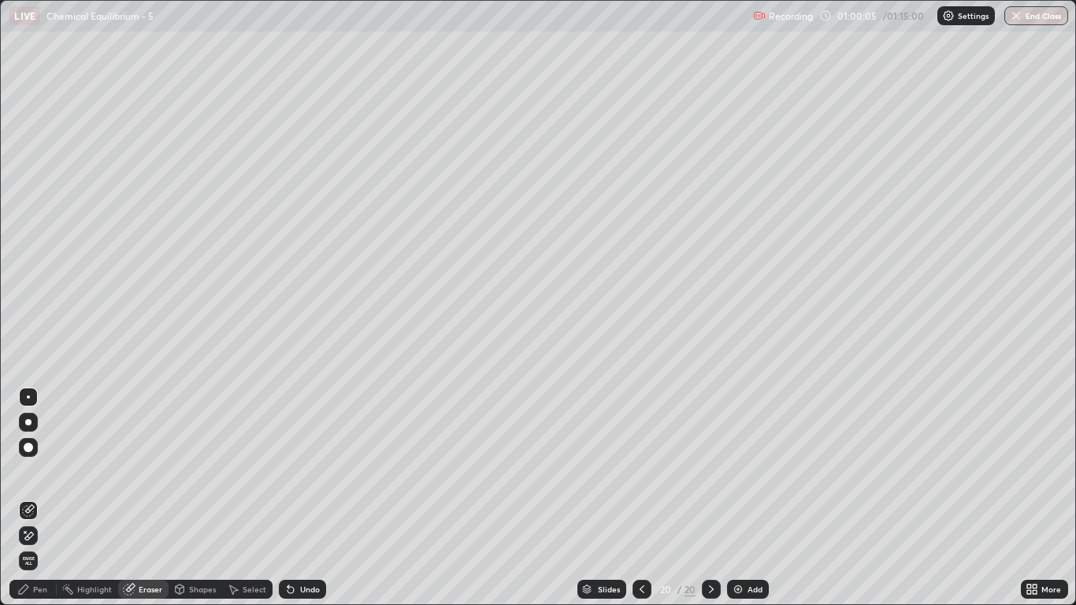
click at [42, 498] on div "Pen" at bounding box center [40, 589] width 14 height 8
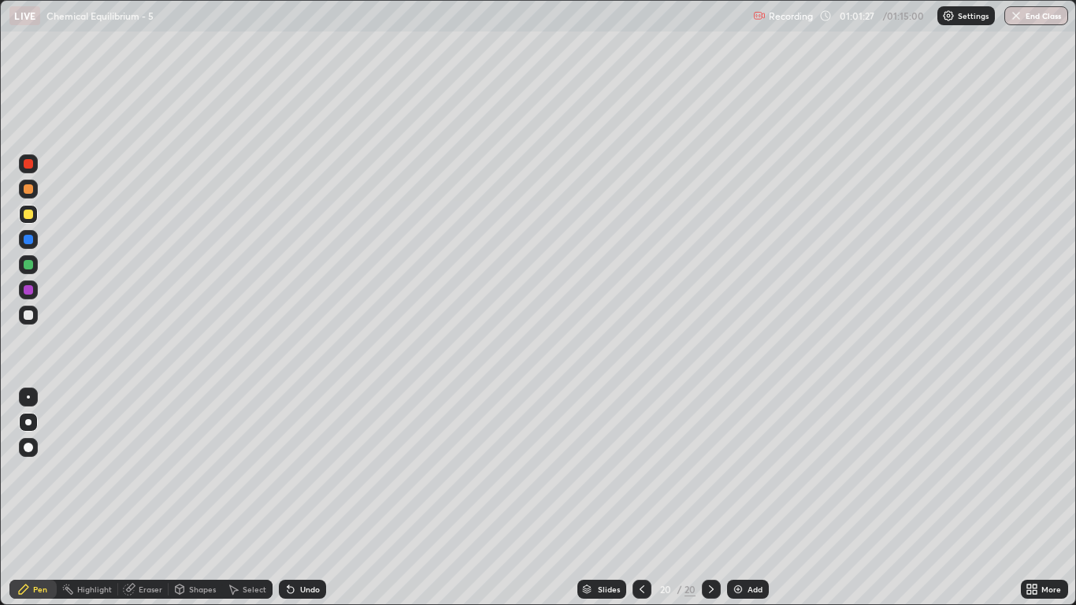
click at [710, 498] on icon at bounding box center [711, 589] width 5 height 8
click at [737, 498] on img at bounding box center [738, 589] width 13 height 13
click at [640, 498] on icon at bounding box center [643, 589] width 13 height 13
click at [737, 498] on img at bounding box center [737, 589] width 13 height 13
click at [143, 498] on div "Eraser" at bounding box center [143, 589] width 50 height 19
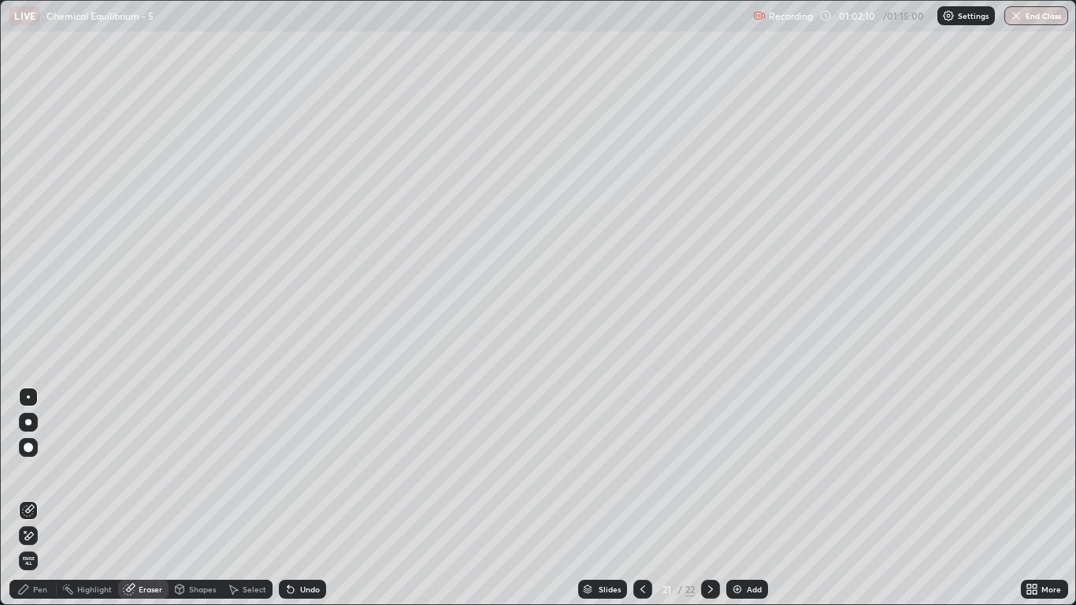
click at [39, 498] on div "Pen" at bounding box center [40, 589] width 14 height 8
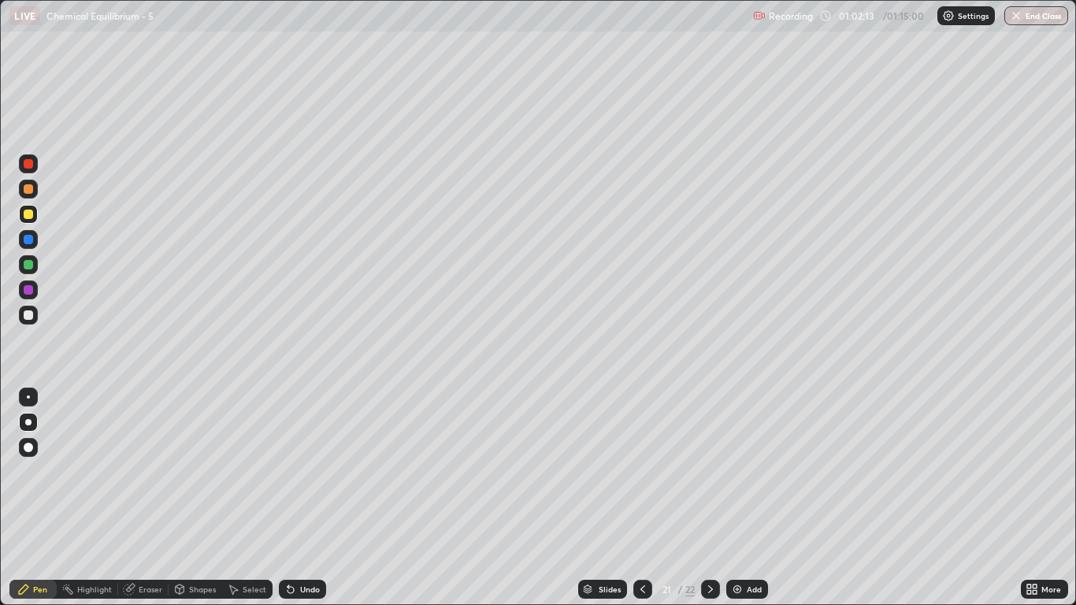
click at [149, 498] on div "Eraser" at bounding box center [151, 589] width 24 height 8
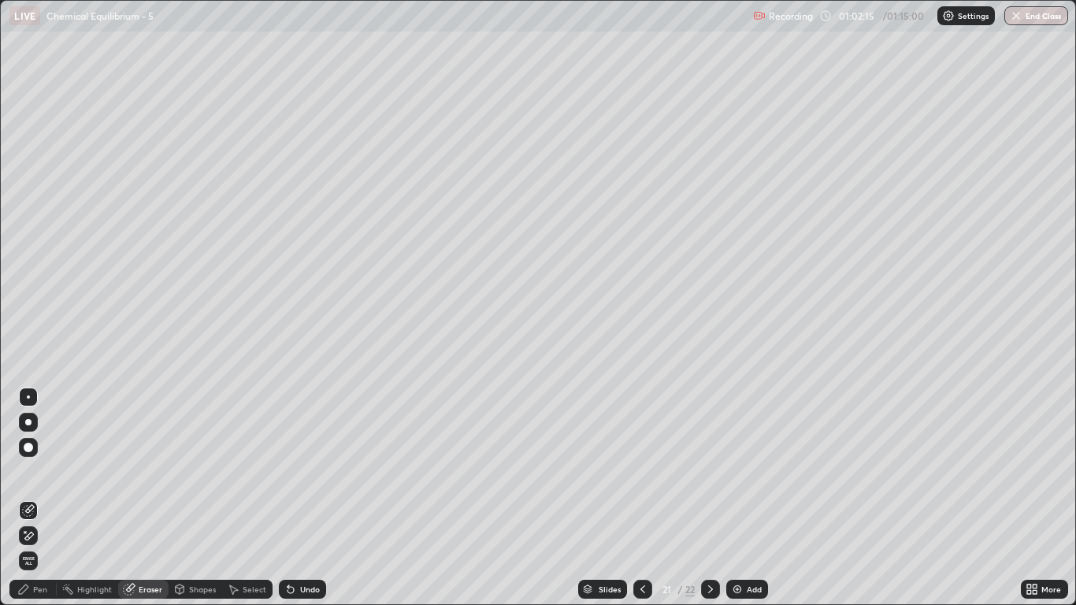
click at [40, 498] on div "Pen" at bounding box center [32, 589] width 47 height 19
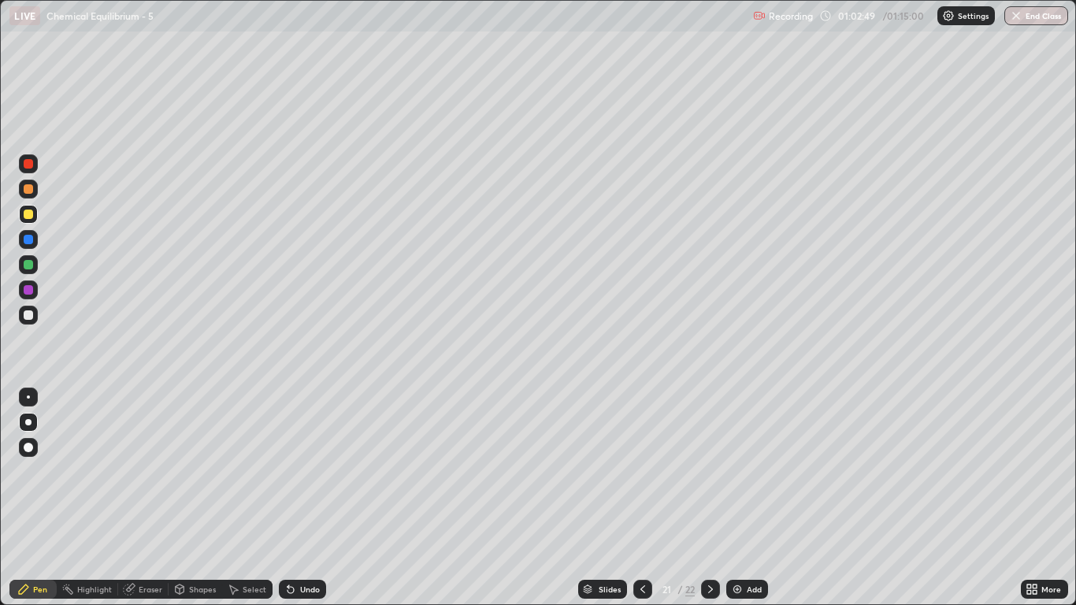
click at [150, 498] on div "Eraser" at bounding box center [151, 589] width 24 height 8
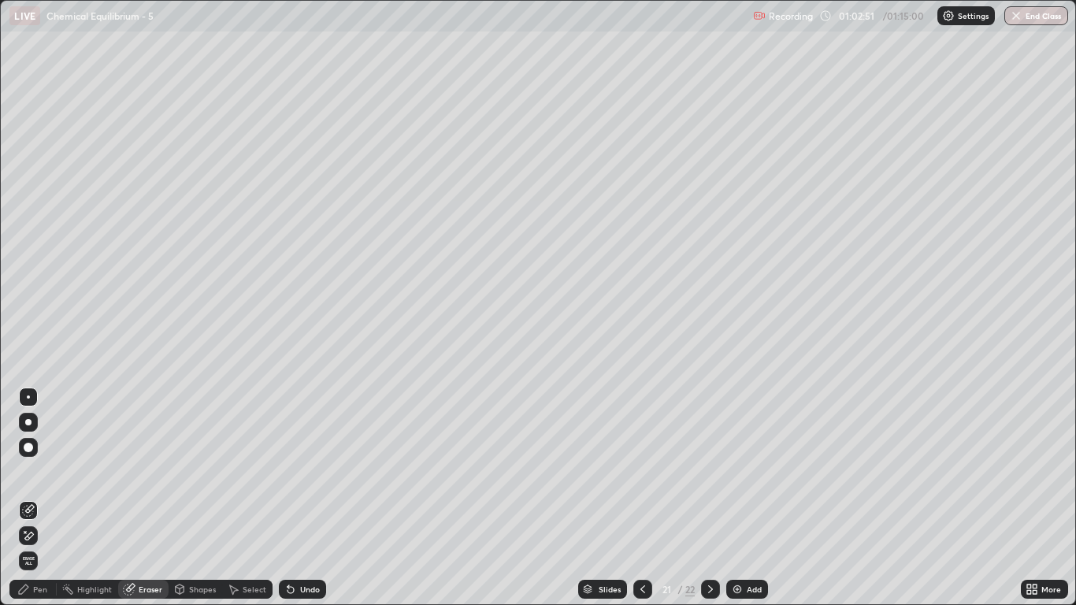
click at [39, 498] on div "Pen" at bounding box center [32, 589] width 47 height 19
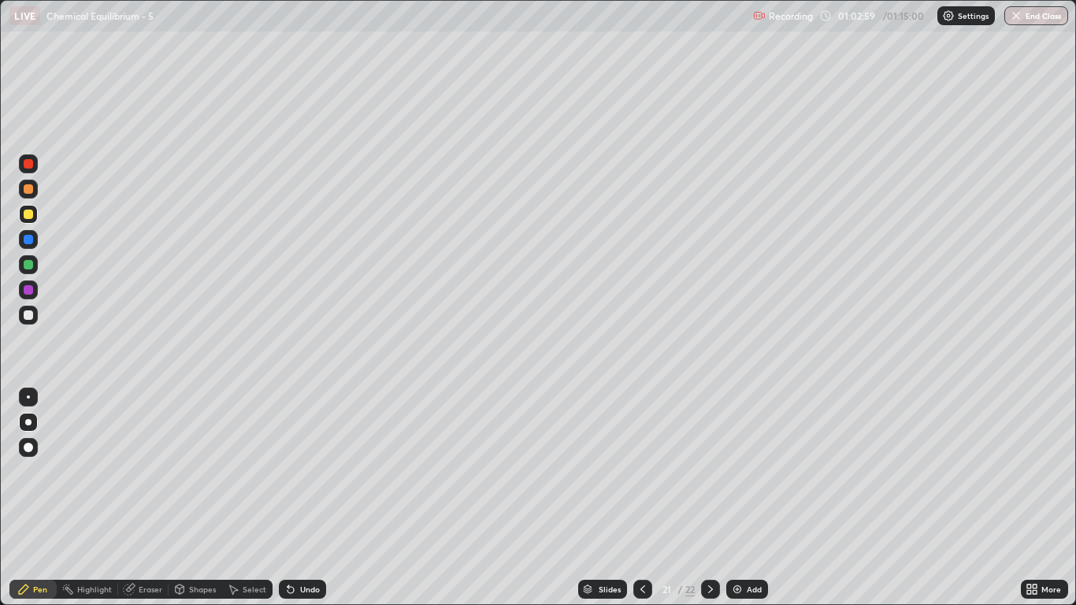
click at [150, 498] on div "Eraser" at bounding box center [143, 589] width 50 height 19
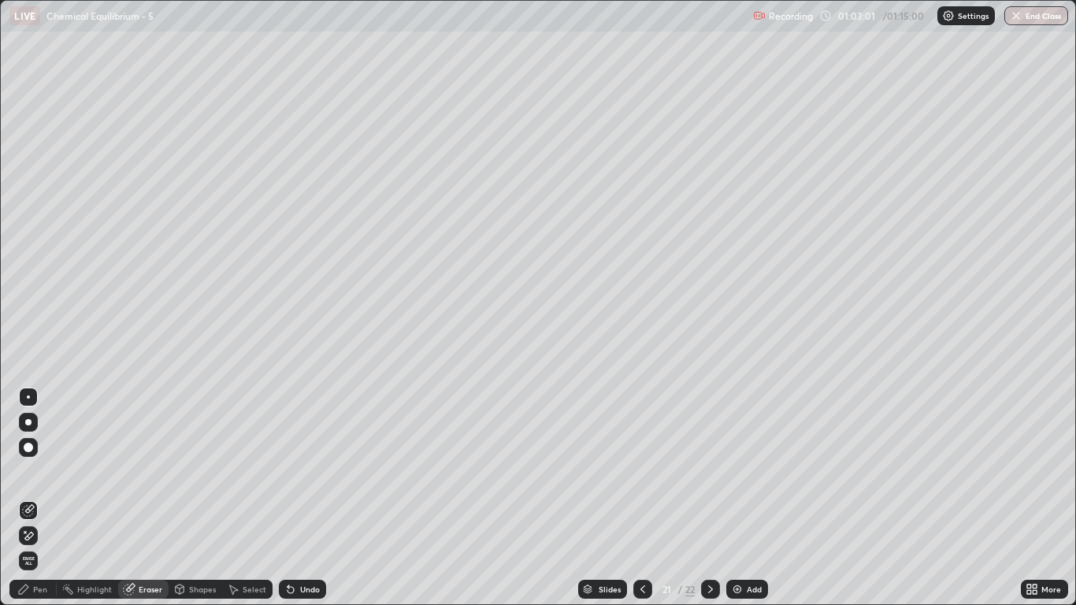
click at [38, 498] on div "Pen" at bounding box center [40, 589] width 14 height 8
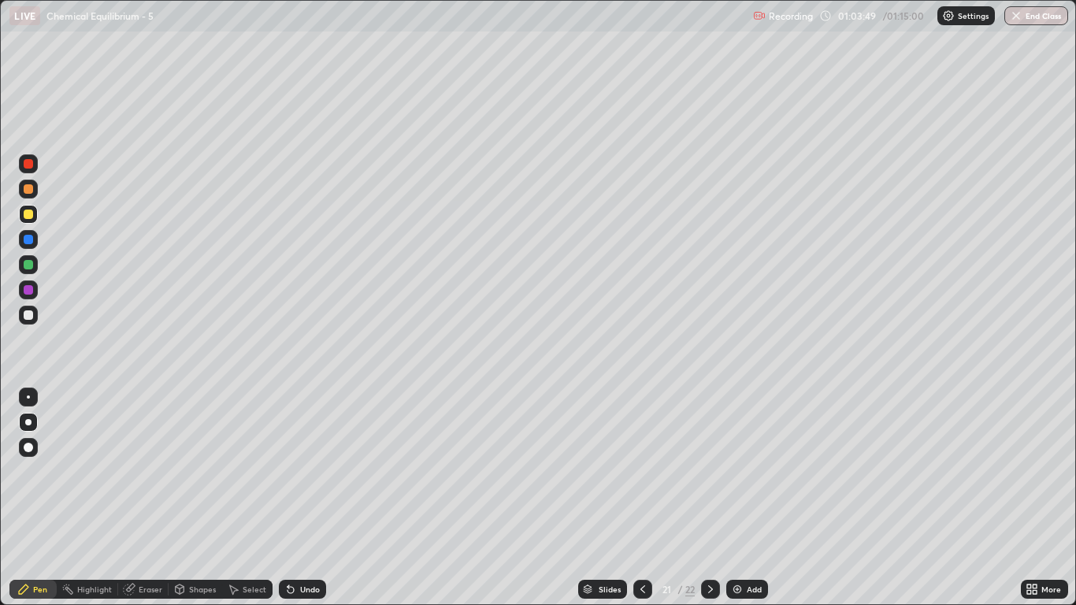
click at [711, 498] on icon at bounding box center [710, 589] width 13 height 13
click at [147, 498] on div "Eraser" at bounding box center [143, 589] width 50 height 19
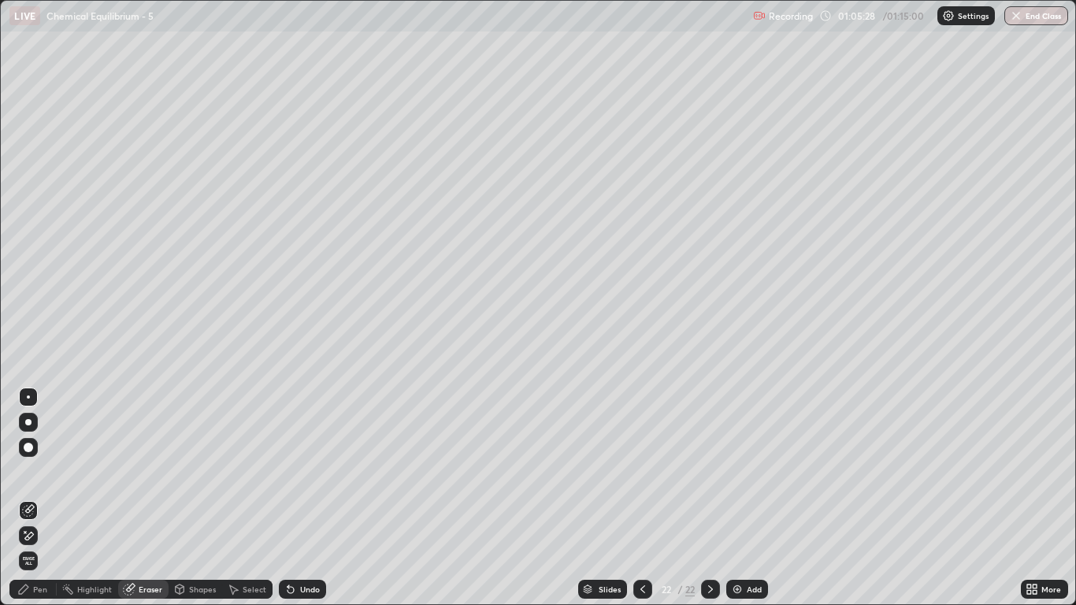
click at [36, 498] on div "Pen" at bounding box center [40, 589] width 14 height 8
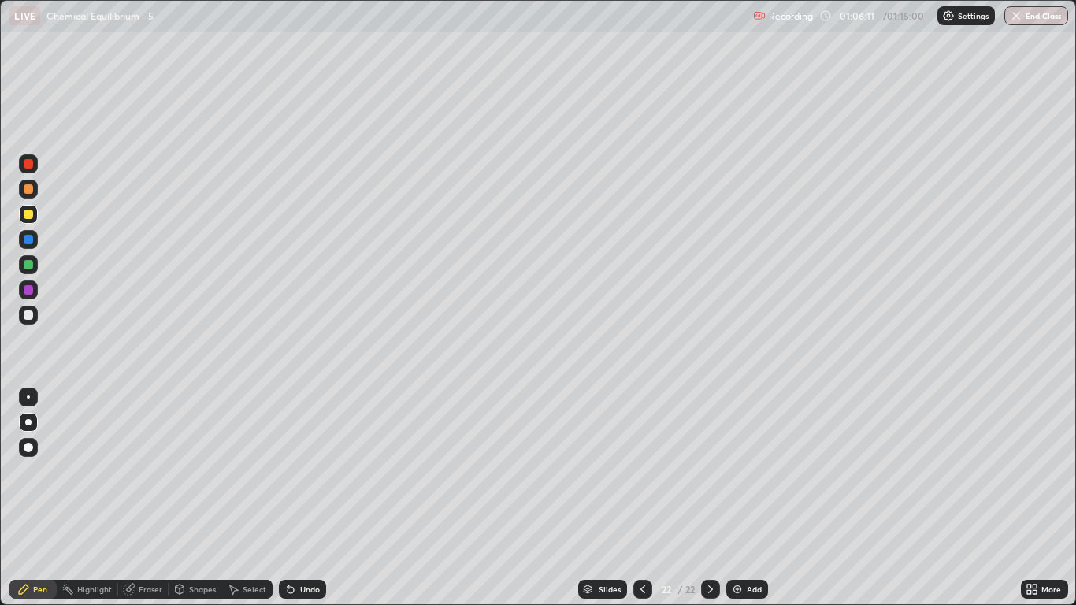
click at [0, 114] on div "Setting up your live class" at bounding box center [537, 302] width 1075 height 605
click at [710, 498] on icon at bounding box center [710, 589] width 13 height 13
click at [735, 498] on img at bounding box center [737, 589] width 13 height 13
click at [712, 498] on icon at bounding box center [711, 589] width 13 height 13
click at [733, 498] on img at bounding box center [738, 589] width 13 height 13
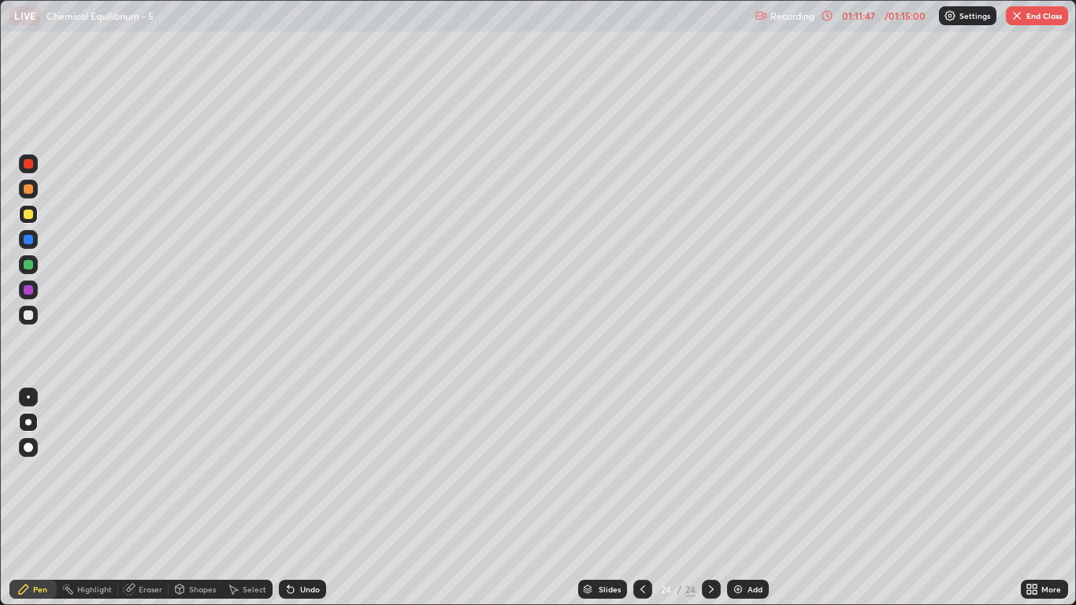
click at [710, 498] on icon at bounding box center [711, 589] width 13 height 13
click at [737, 498] on img at bounding box center [738, 589] width 13 height 13
click at [641, 498] on icon at bounding box center [643, 589] width 13 height 13
click at [711, 498] on icon at bounding box center [711, 589] width 13 height 13
click at [641, 498] on icon at bounding box center [643, 589] width 13 height 13
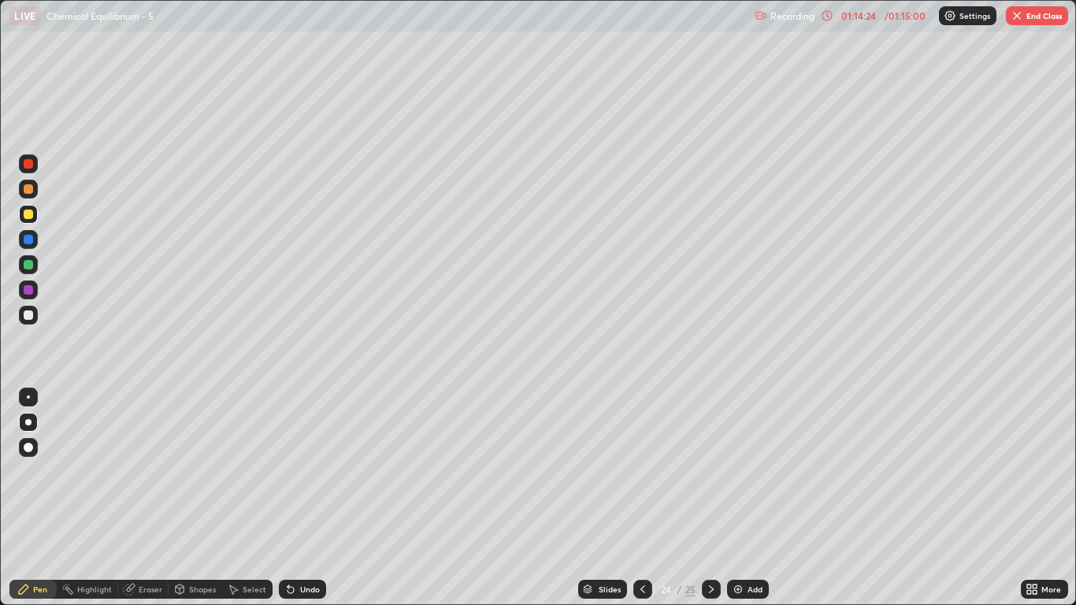
click at [710, 498] on icon at bounding box center [711, 589] width 13 height 13
click at [634, 498] on div at bounding box center [642, 589] width 19 height 19
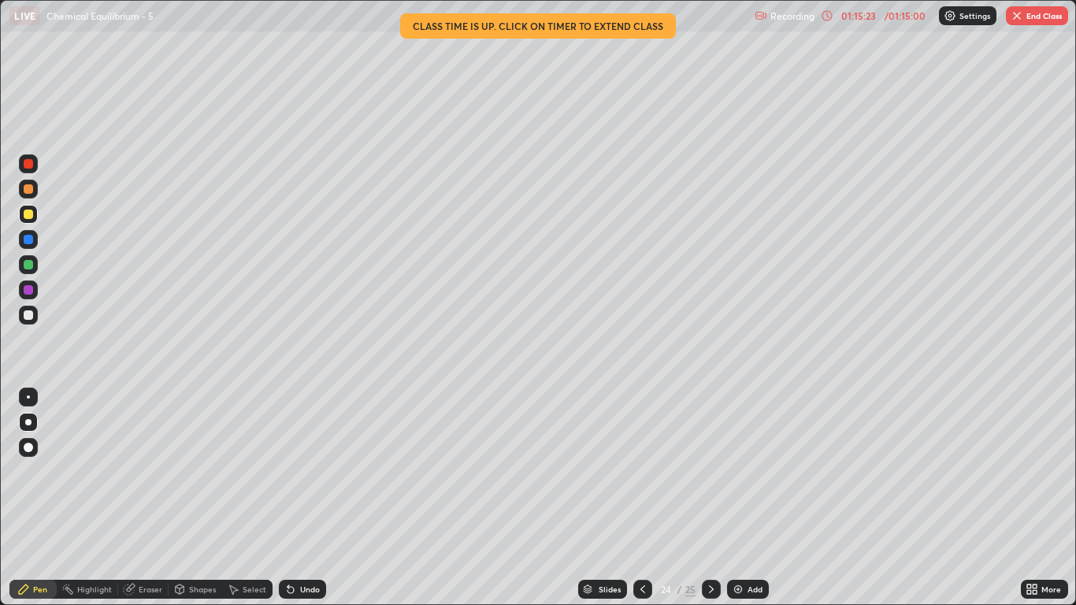
click at [709, 498] on icon at bounding box center [711, 589] width 13 height 13
click at [639, 498] on icon at bounding box center [643, 589] width 13 height 13
click at [707, 498] on icon at bounding box center [711, 589] width 13 height 13
click at [641, 498] on icon at bounding box center [643, 589] width 13 height 13
click at [711, 498] on icon at bounding box center [711, 589] width 13 height 13
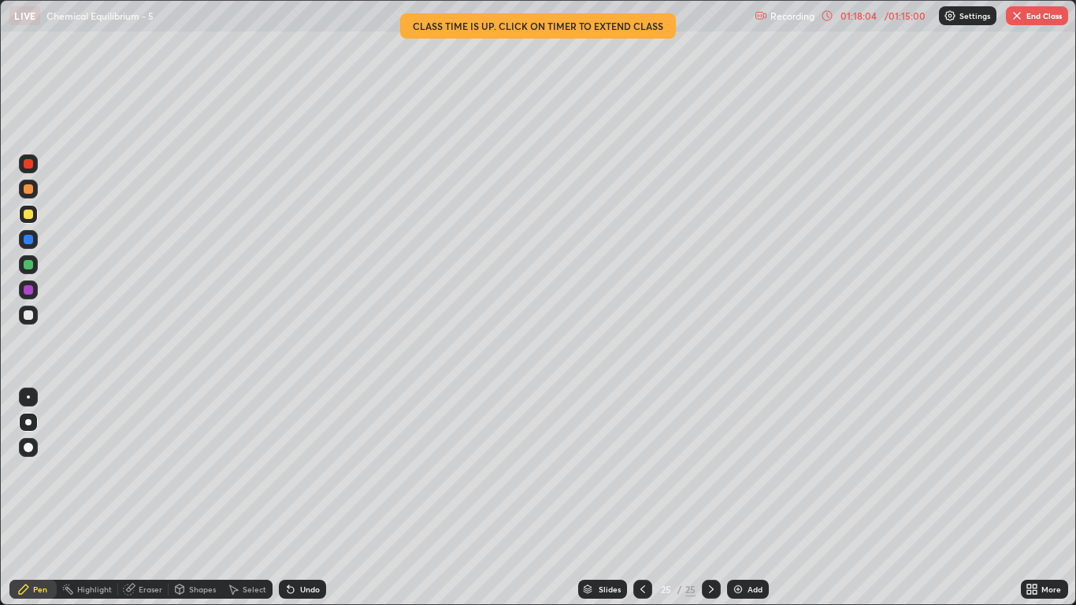
click at [1044, 17] on button "End Class" at bounding box center [1037, 15] width 62 height 19
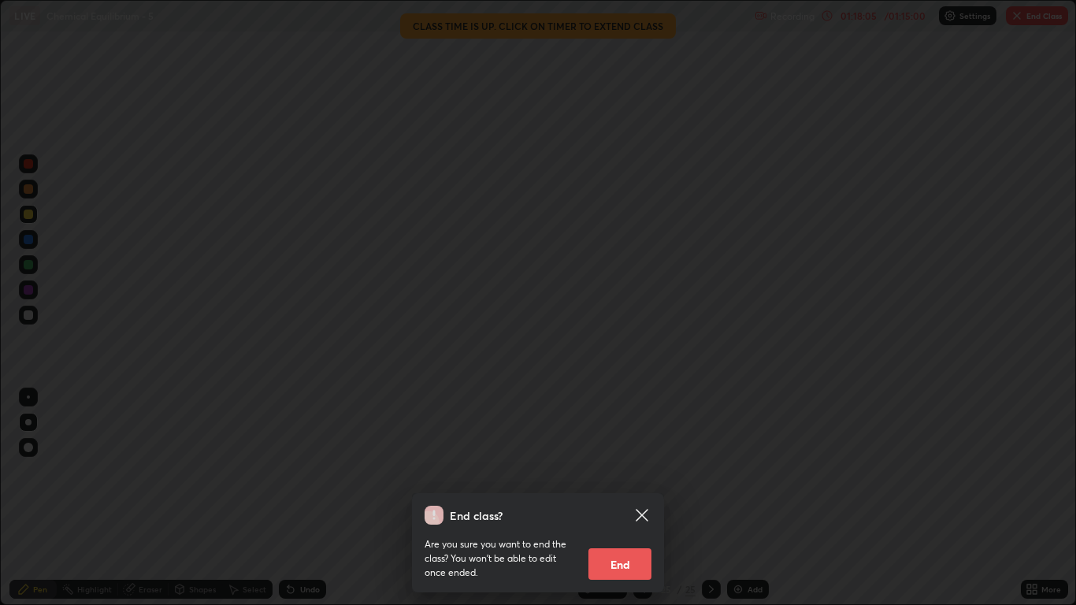
click at [637, 498] on button "End" at bounding box center [620, 564] width 63 height 32
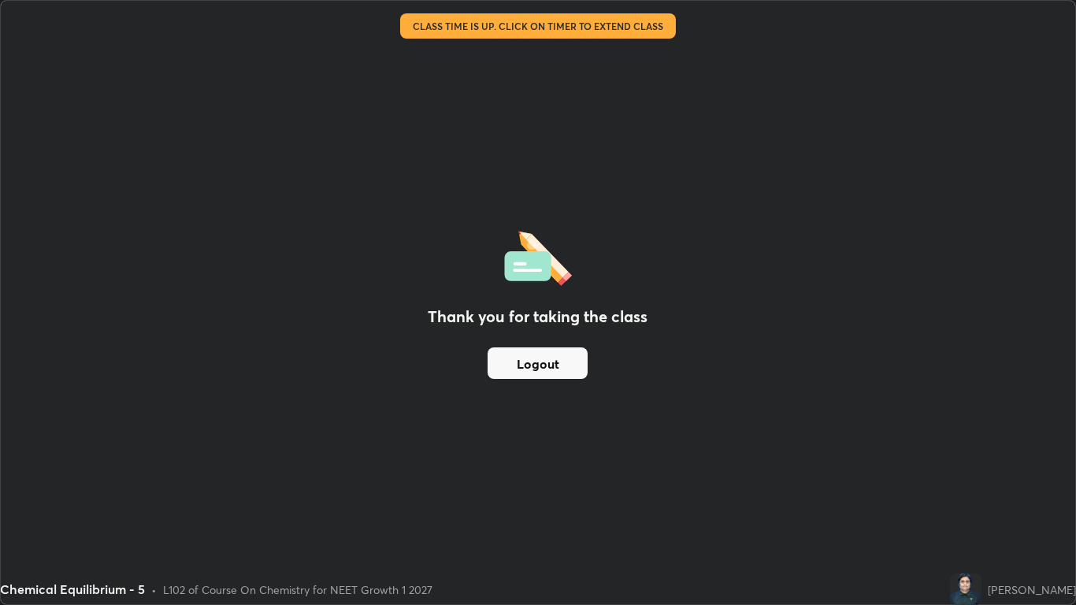
click at [537, 370] on button "Logout" at bounding box center [538, 363] width 100 height 32
